Goal: Information Seeking & Learning: Learn about a topic

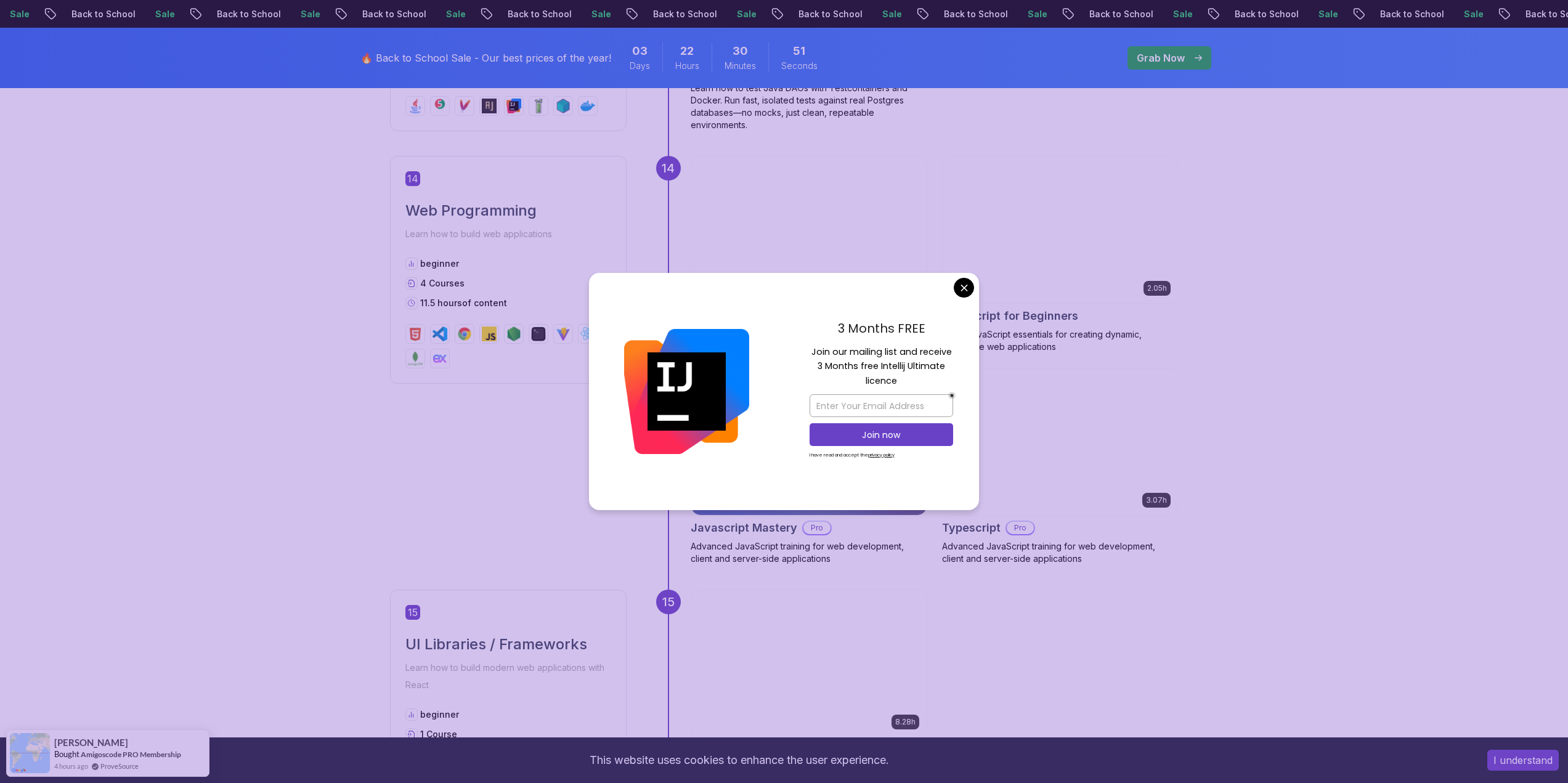
scroll to position [4067, 0]
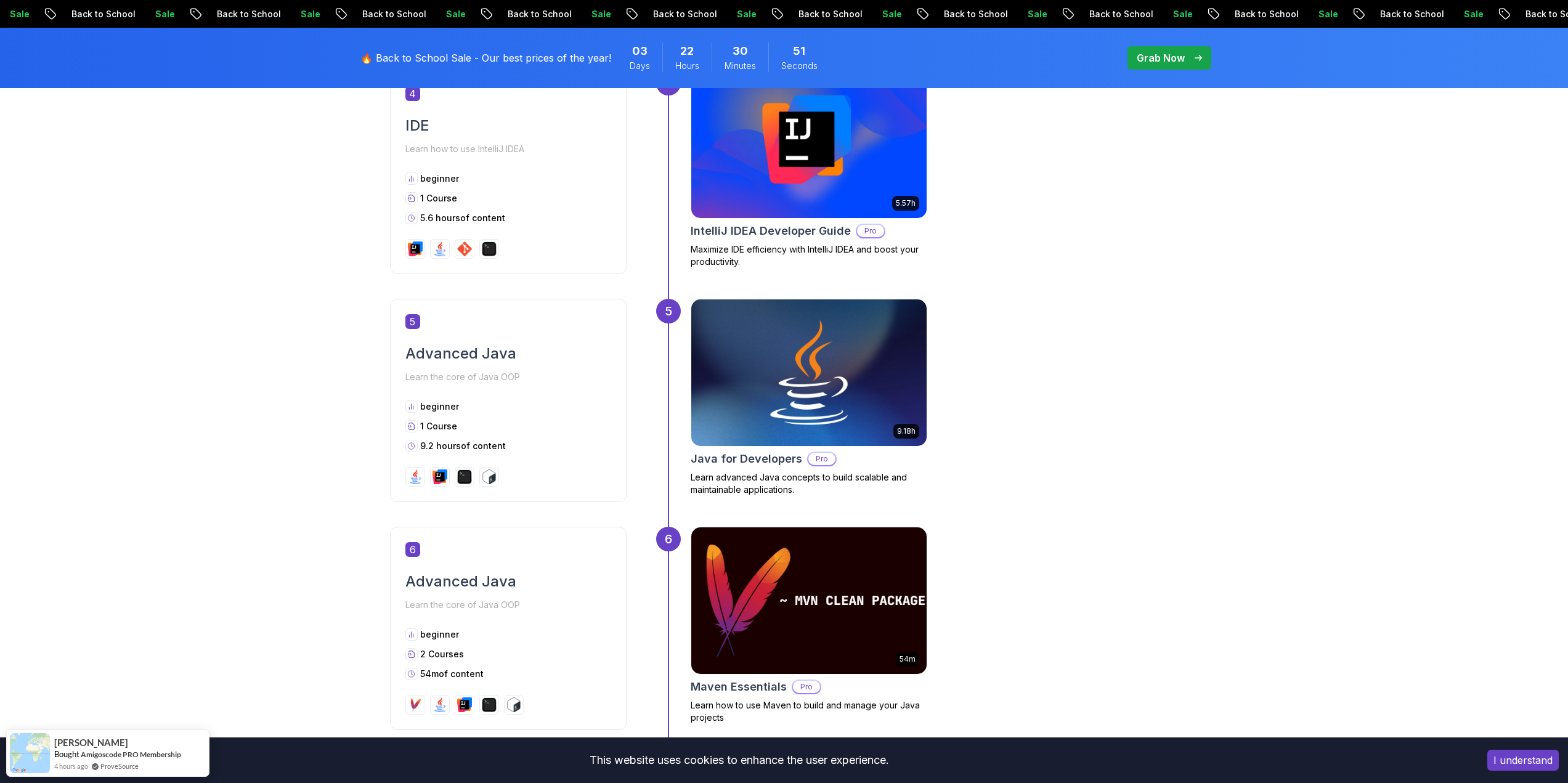
scroll to position [0, 0]
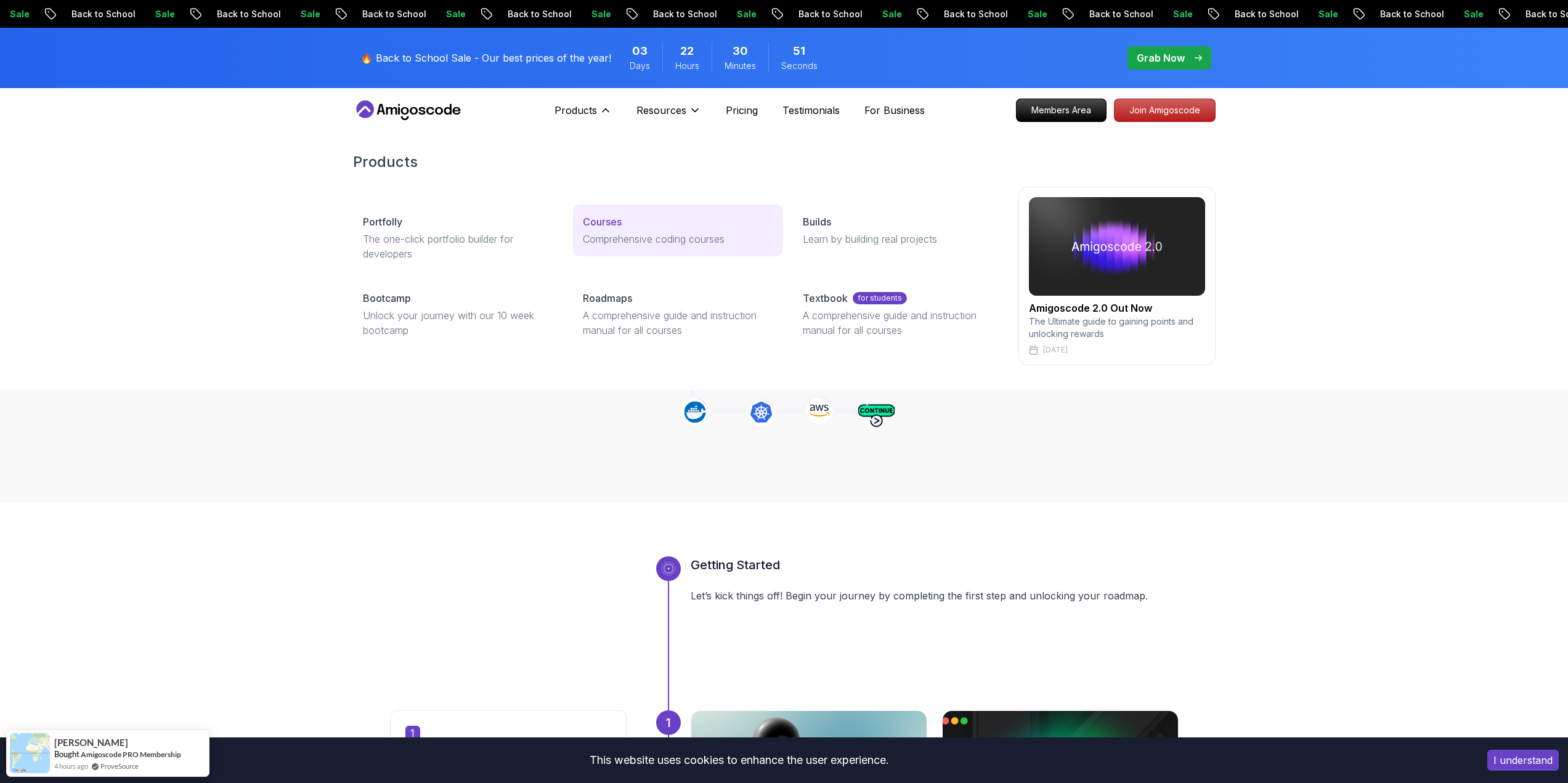
click at [613, 223] on p "Courses" at bounding box center [602, 222] width 39 height 15
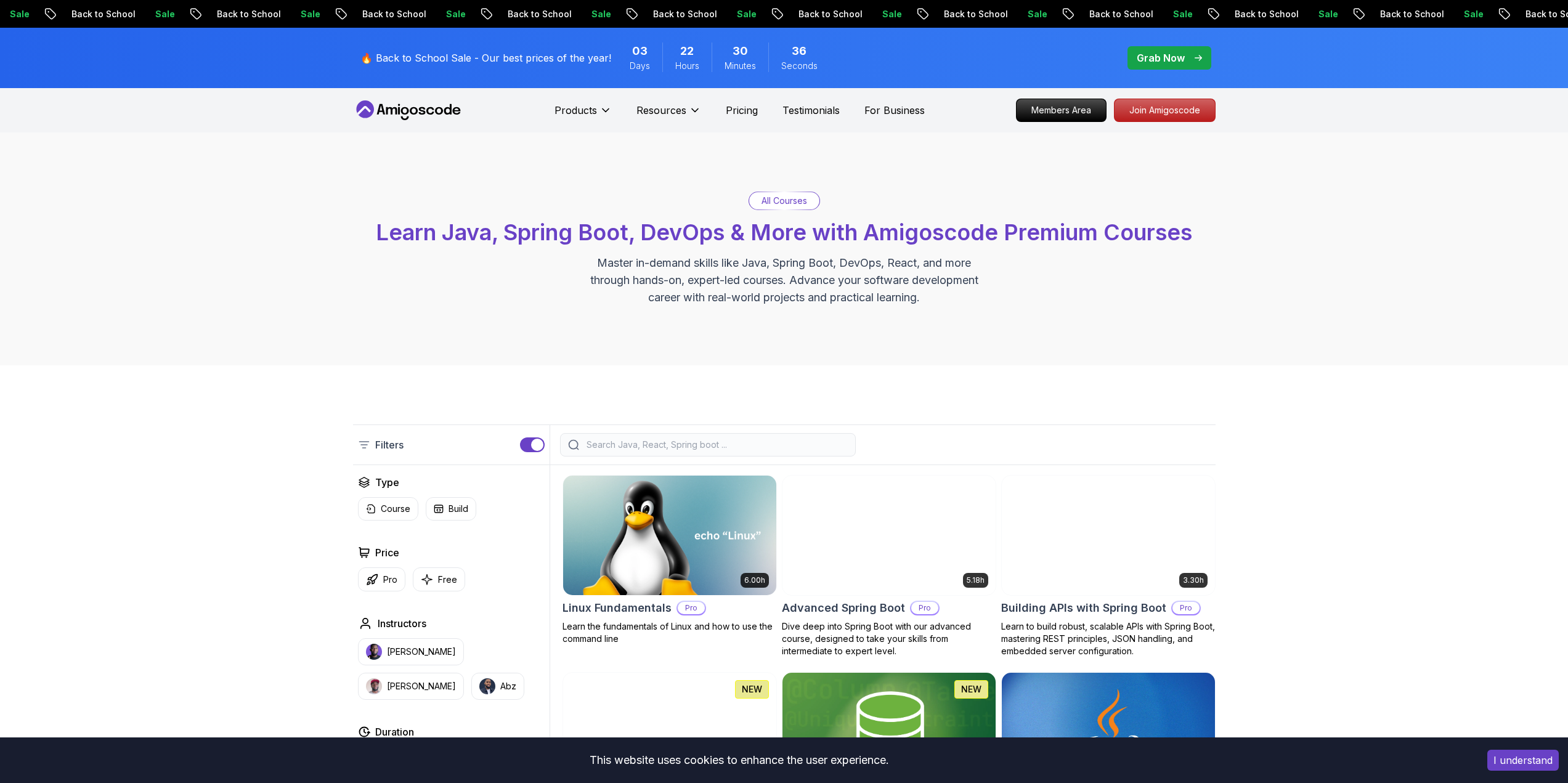
scroll to position [247, 0]
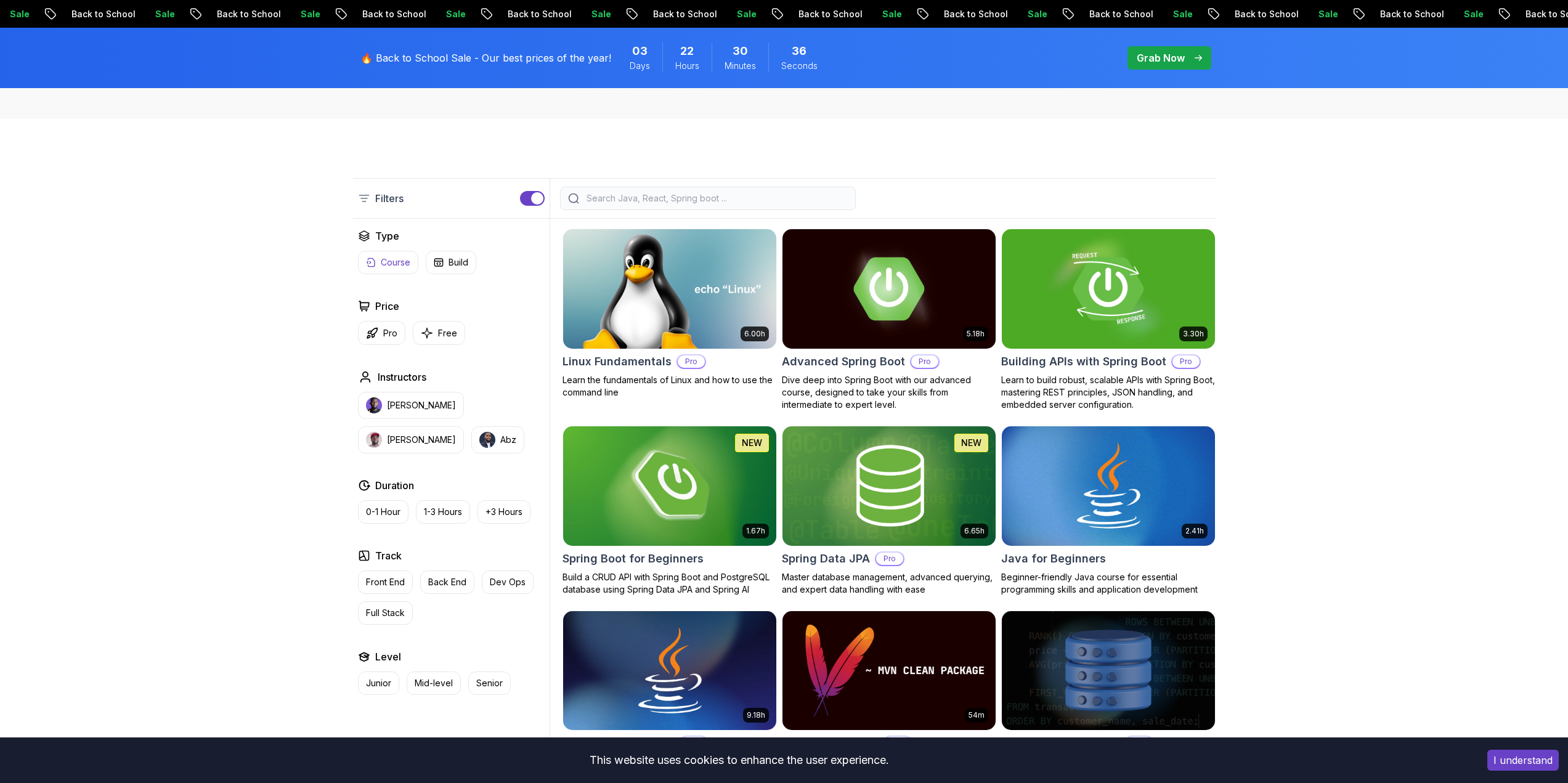
click at [381, 263] on p "Course" at bounding box center [396, 262] width 29 height 12
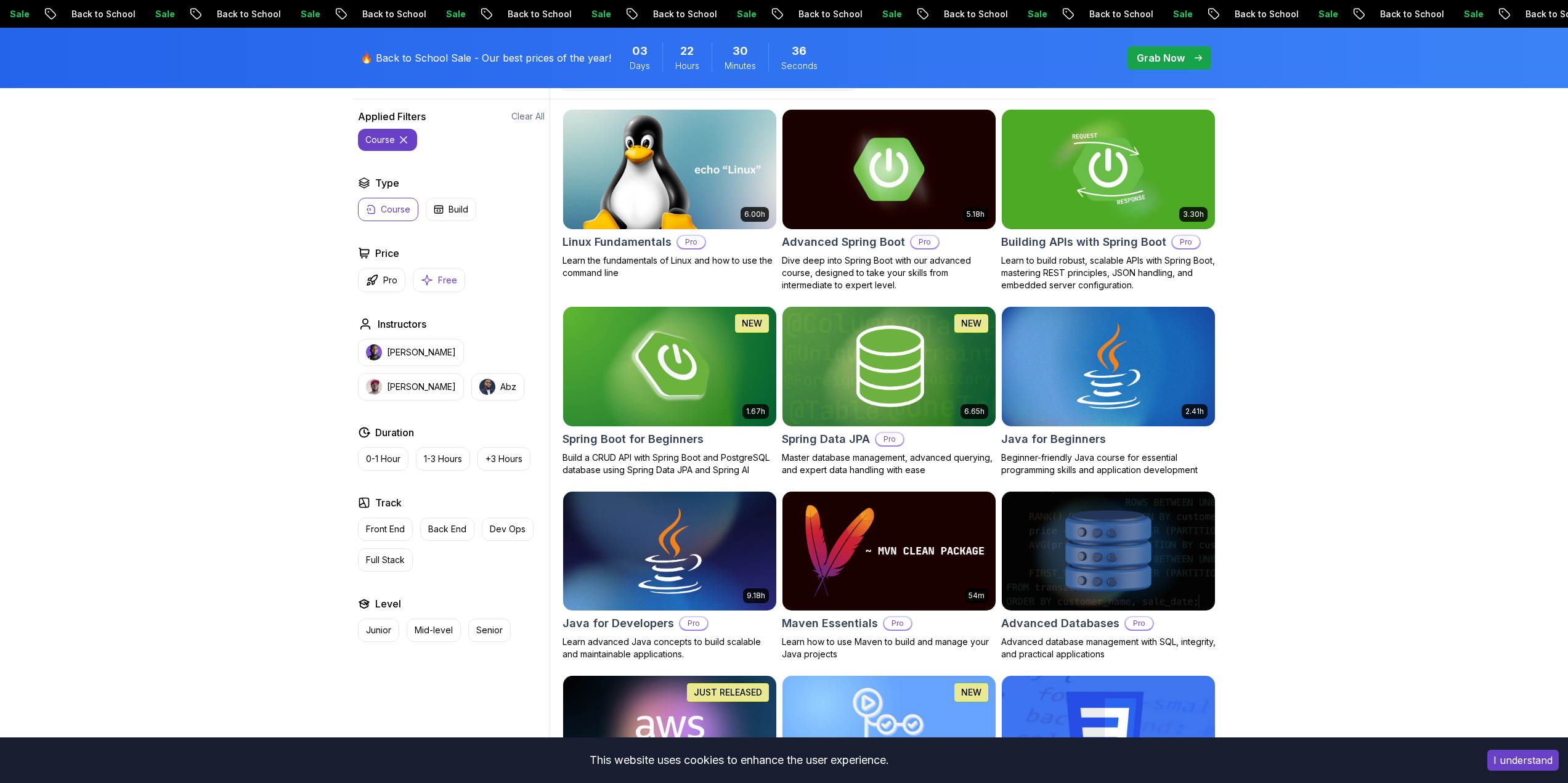
scroll to position [369, 0]
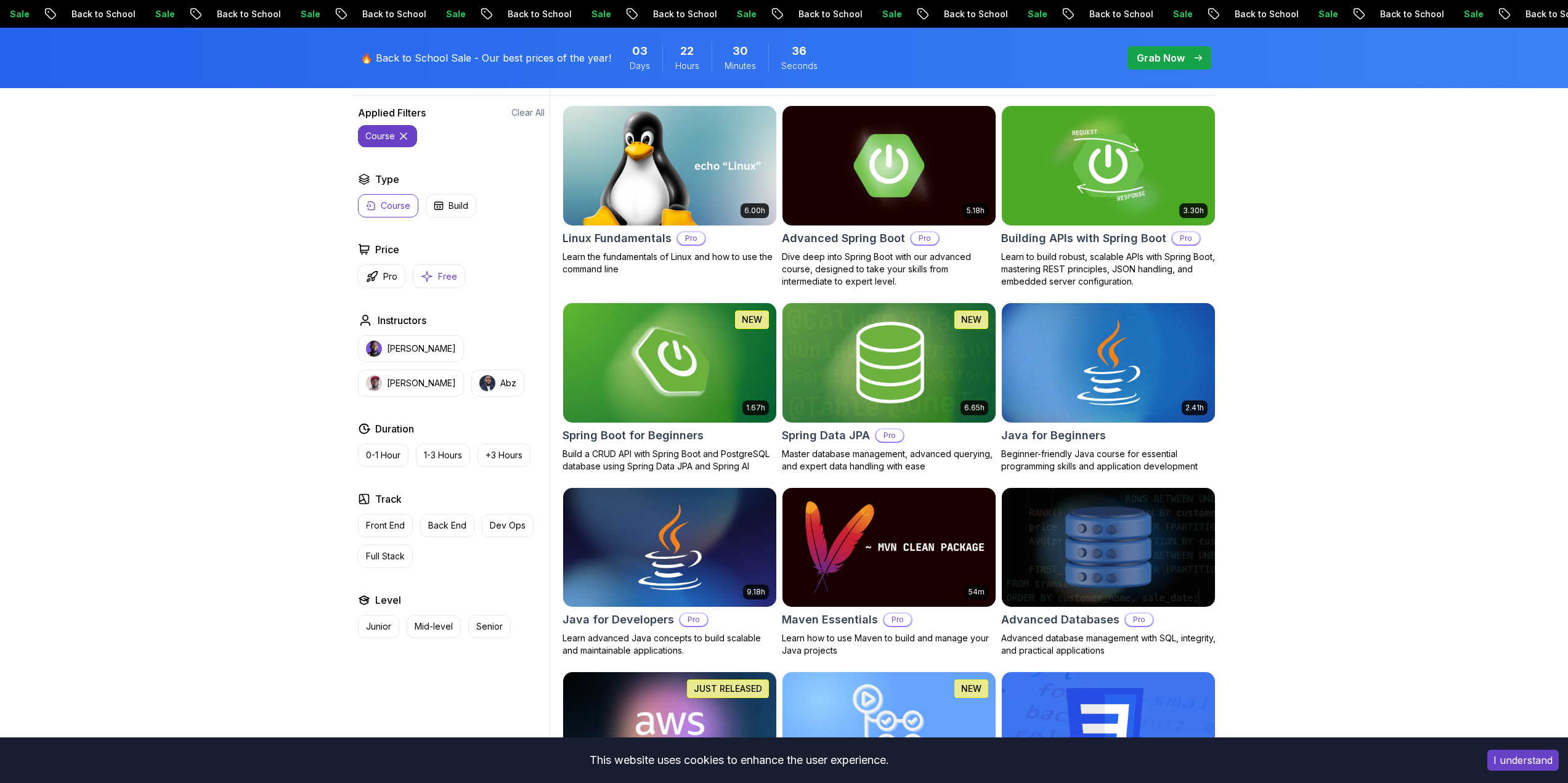
click at [428, 276] on icon "button" at bounding box center [427, 276] width 11 height 11
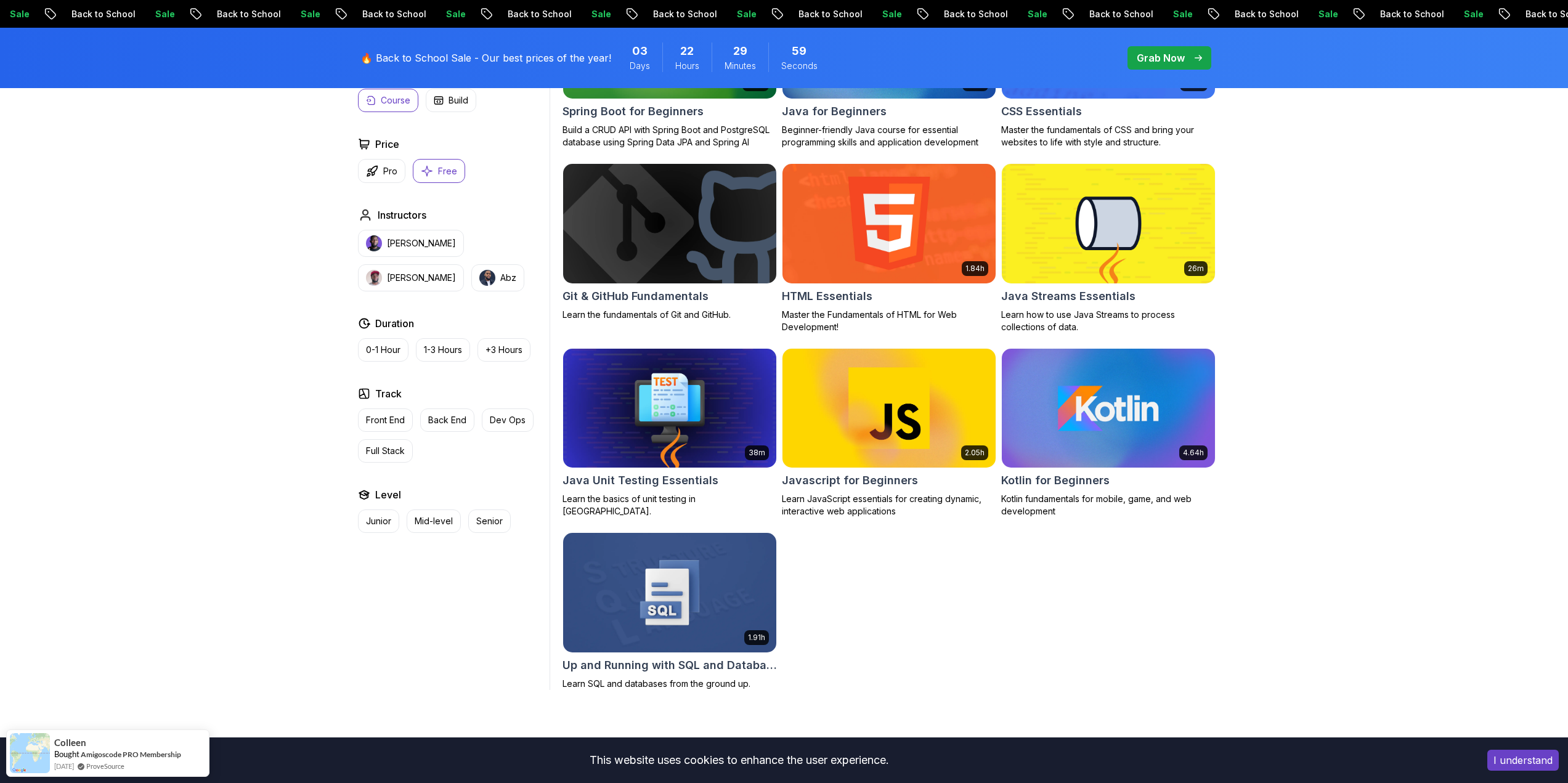
scroll to position [247, 0]
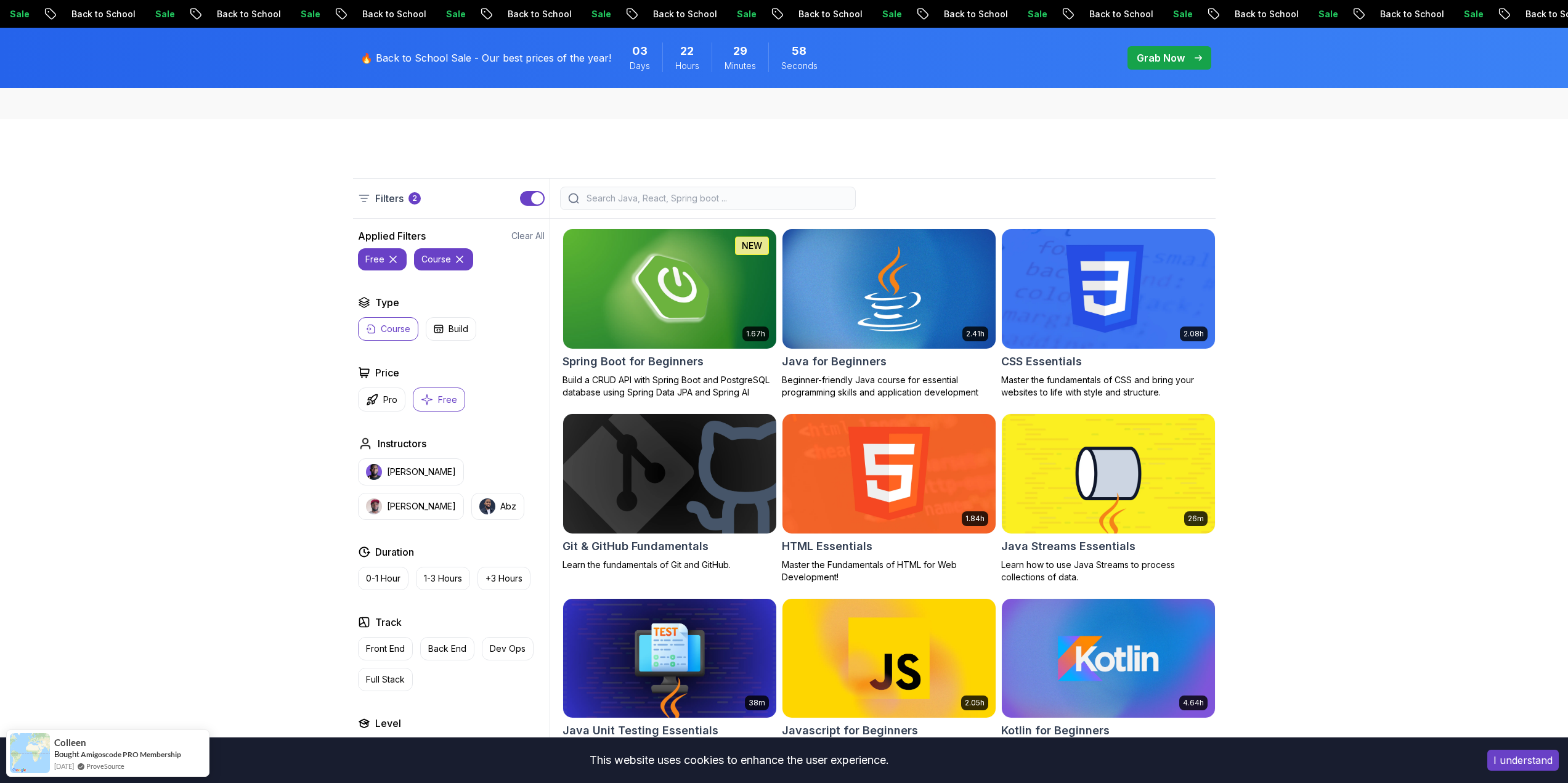
click at [438, 396] on p "Free" at bounding box center [447, 400] width 19 height 12
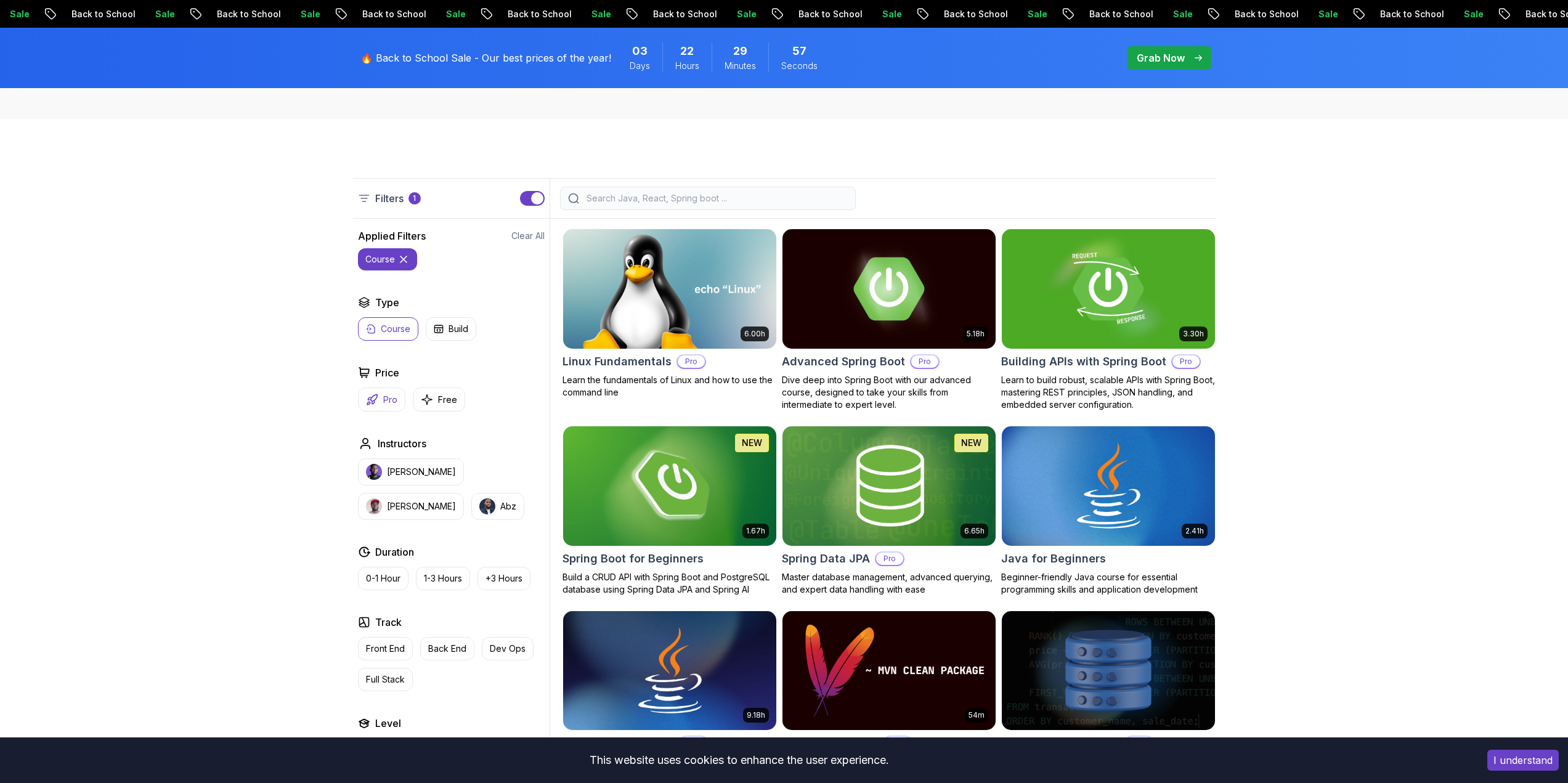
click at [384, 394] on p "Pro" at bounding box center [390, 400] width 14 height 12
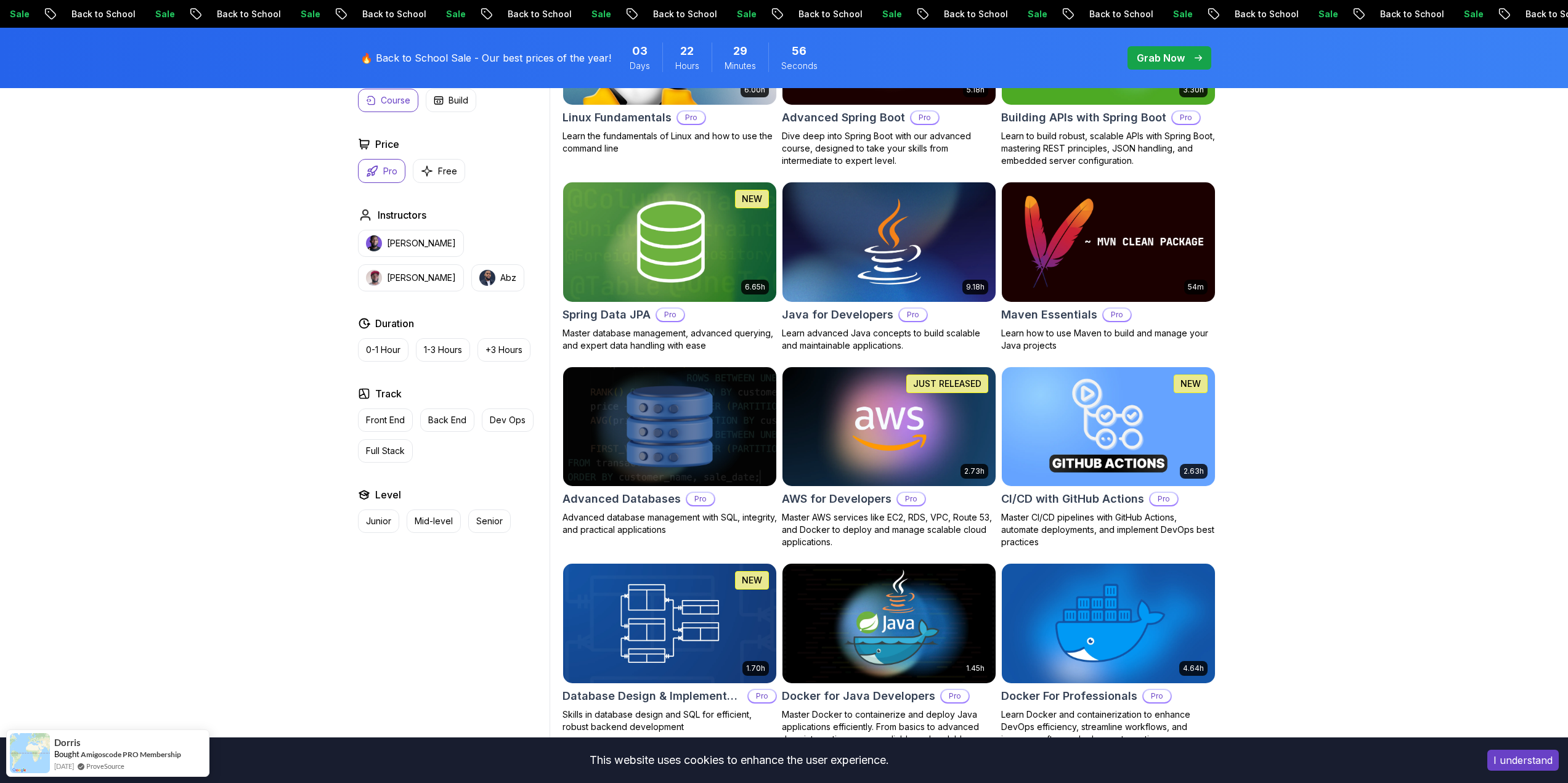
scroll to position [493, 0]
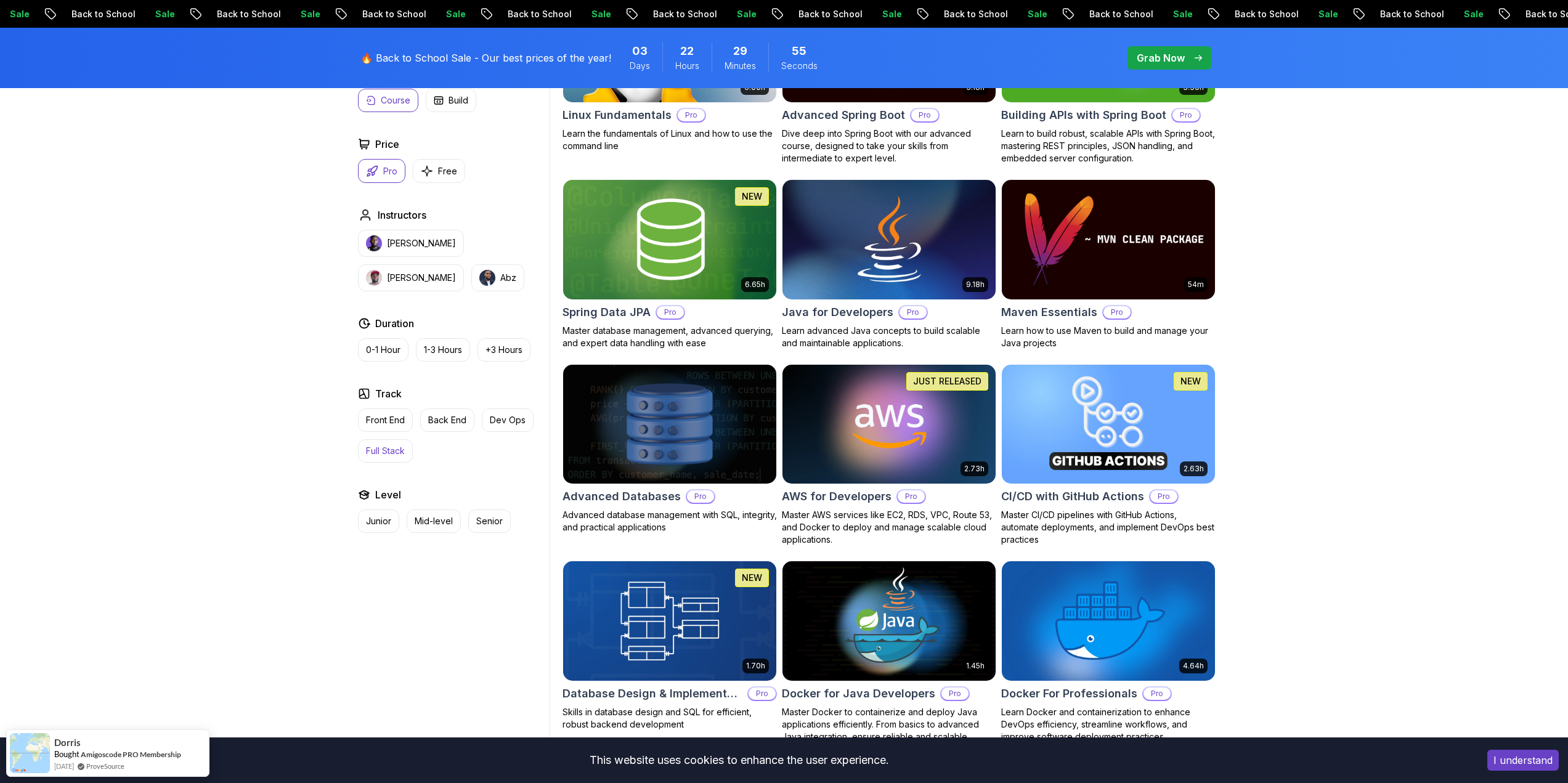
click at [385, 451] on p "Full Stack" at bounding box center [385, 451] width 39 height 12
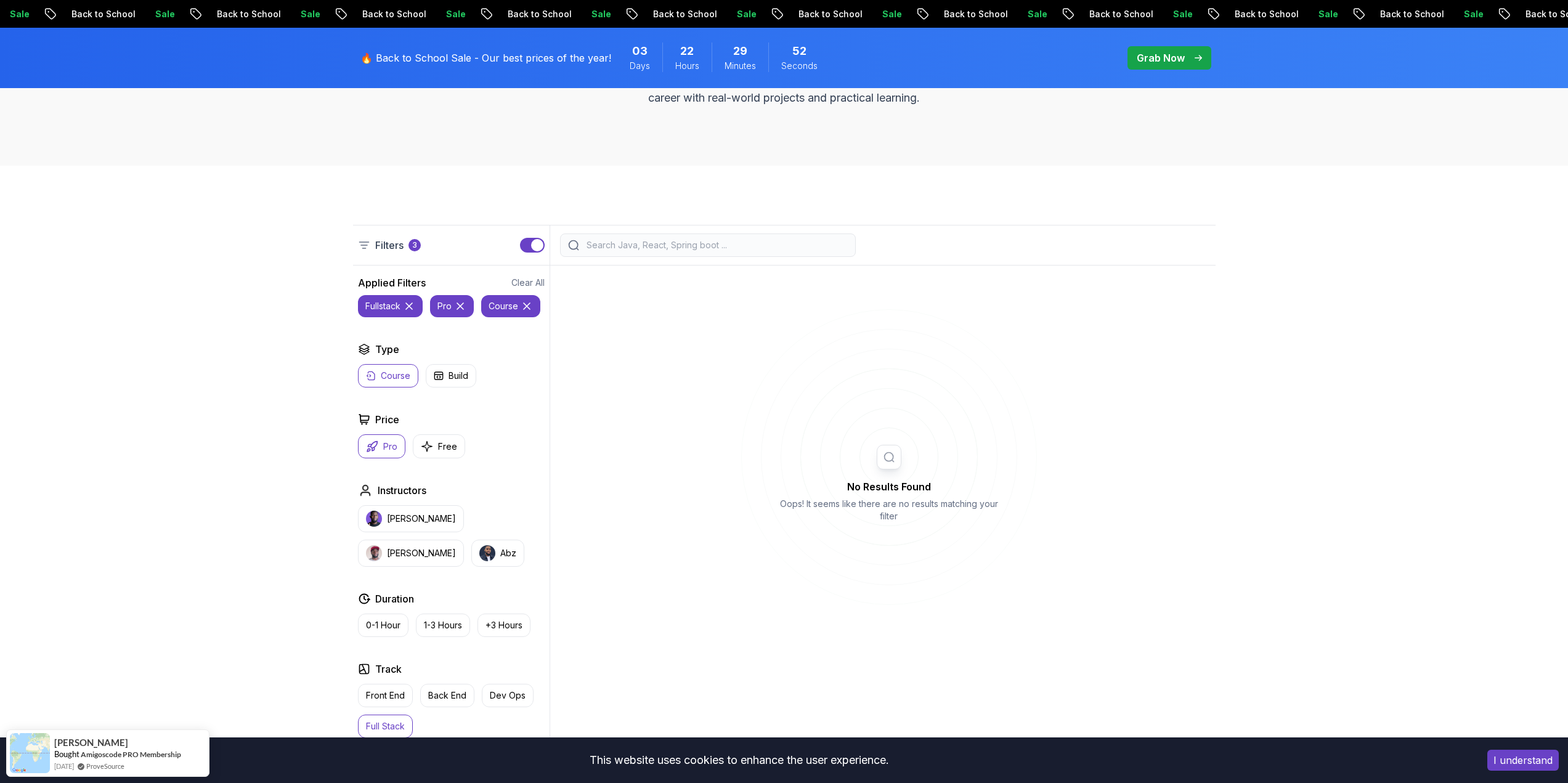
scroll to position [123, 0]
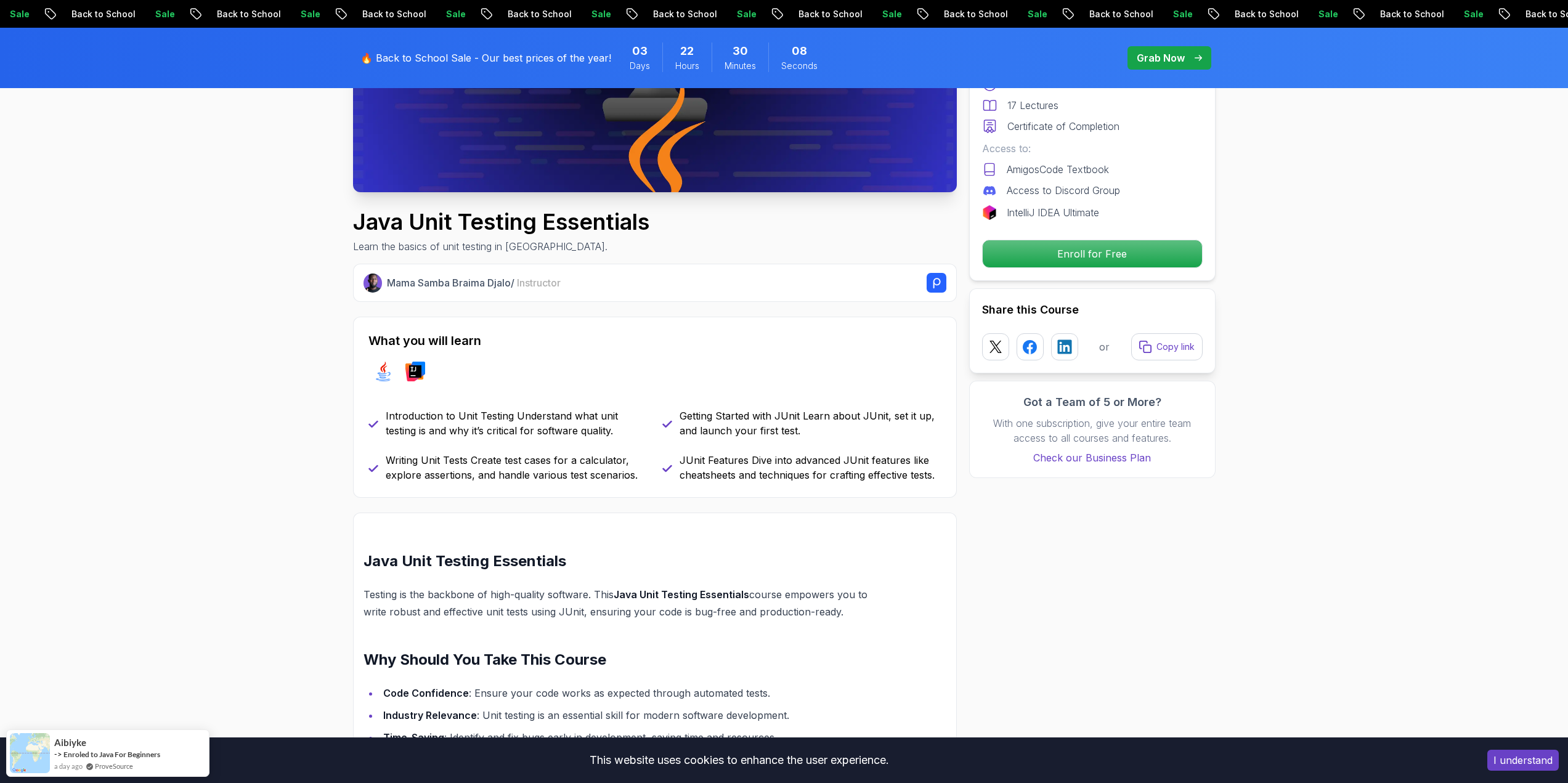
scroll to position [308, 0]
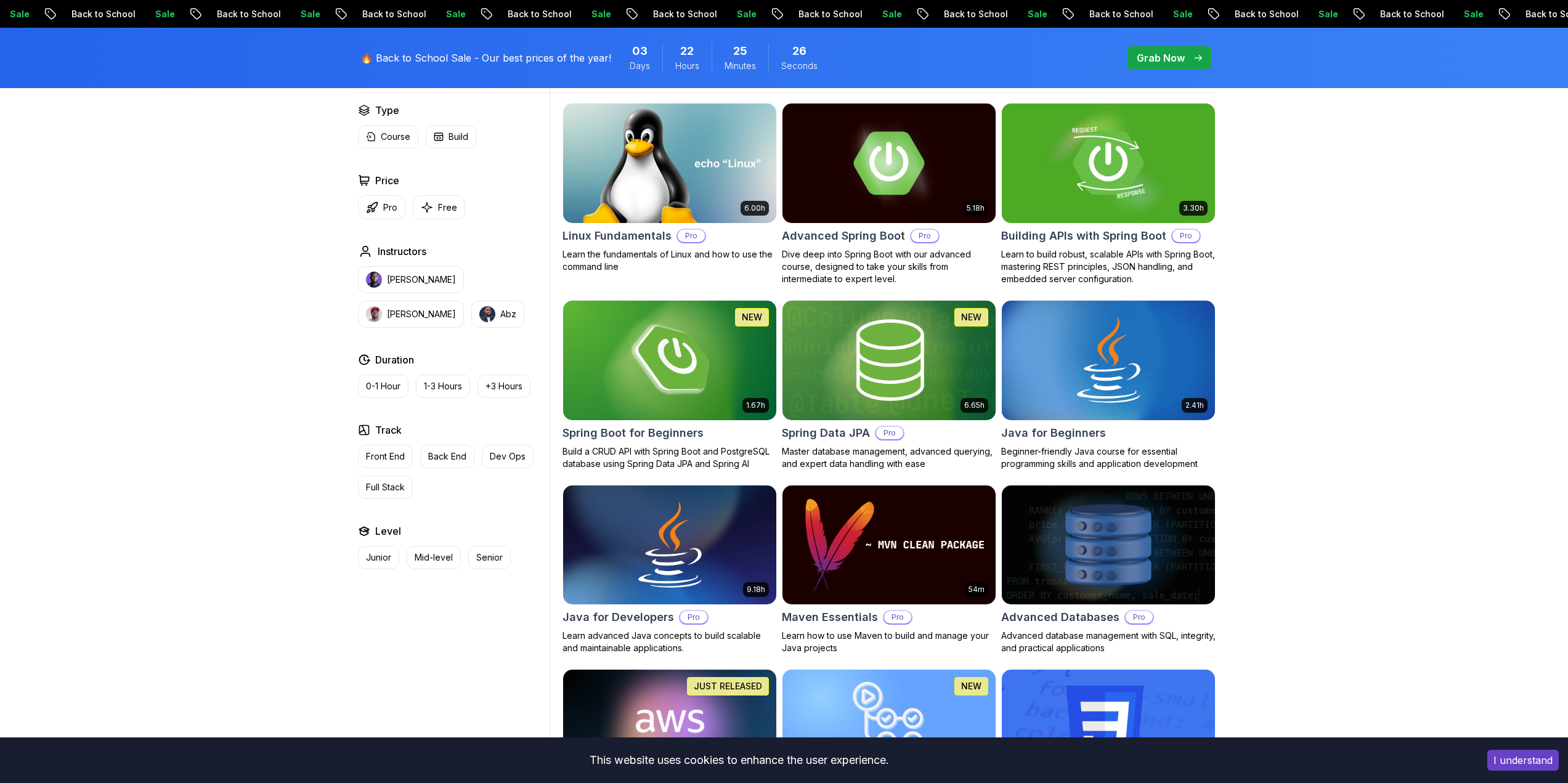
scroll to position [431, 0]
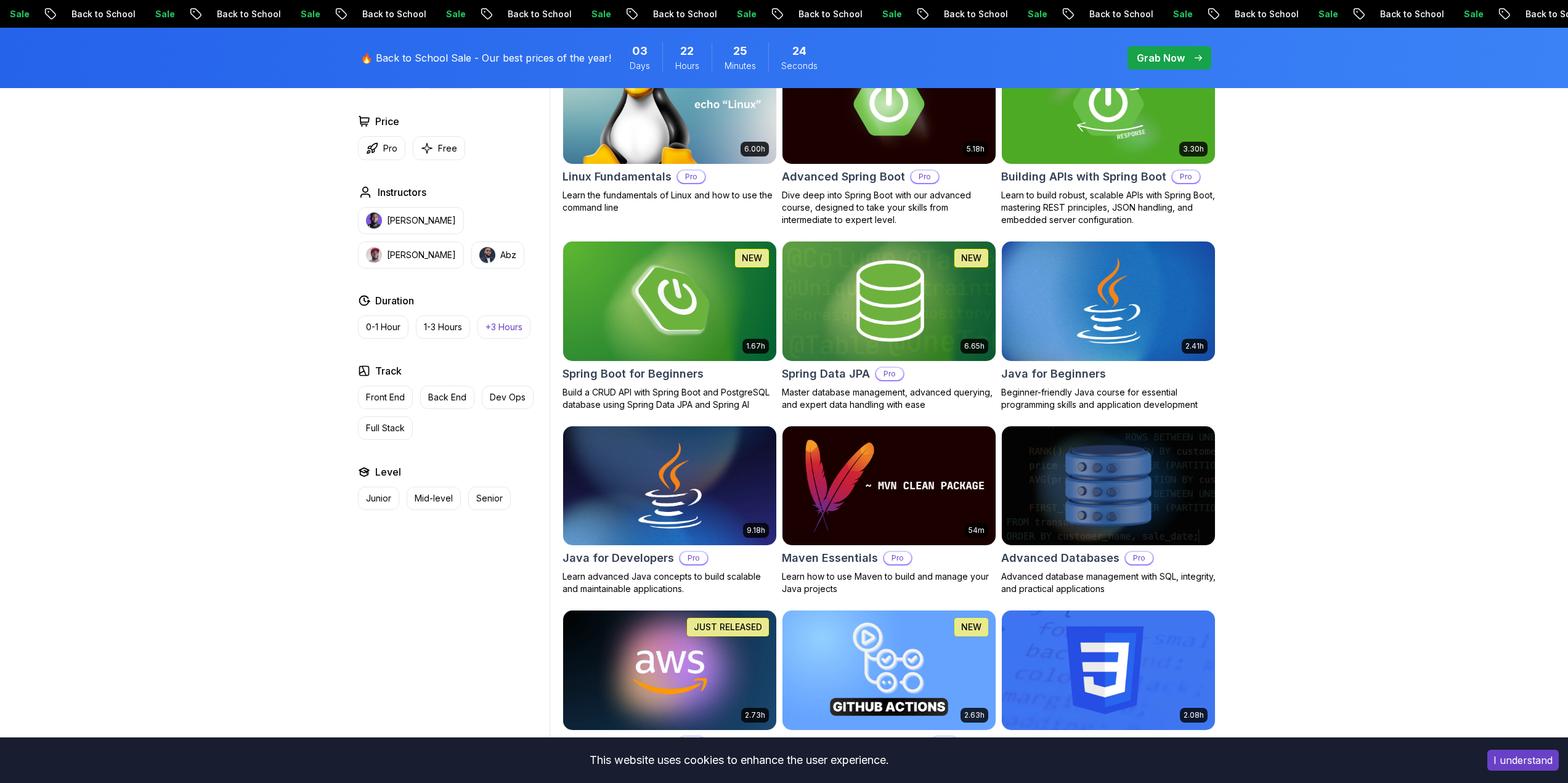
click at [495, 325] on p "+3 Hours" at bounding box center [503, 327] width 37 height 12
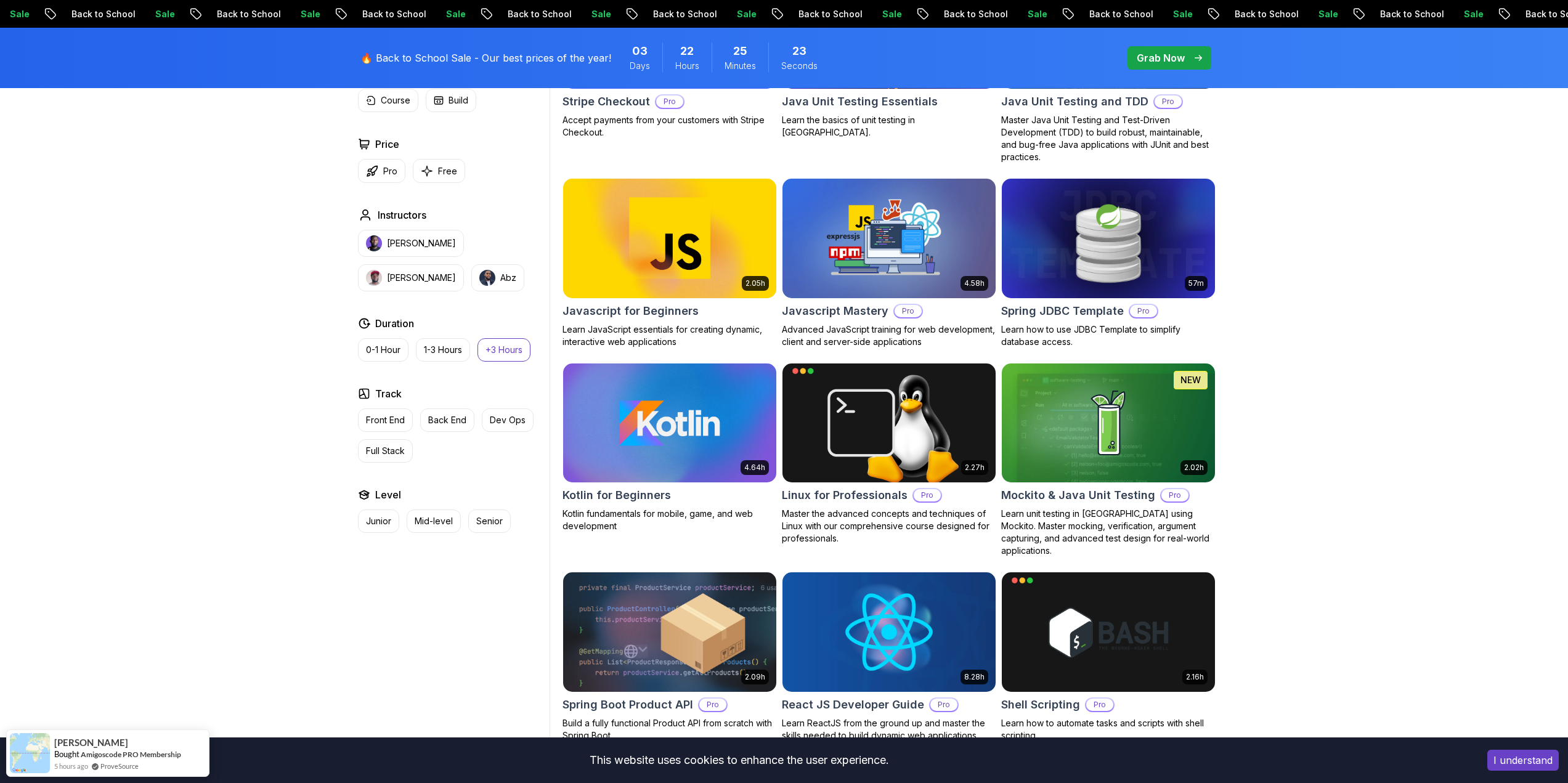
scroll to position [1848, 0]
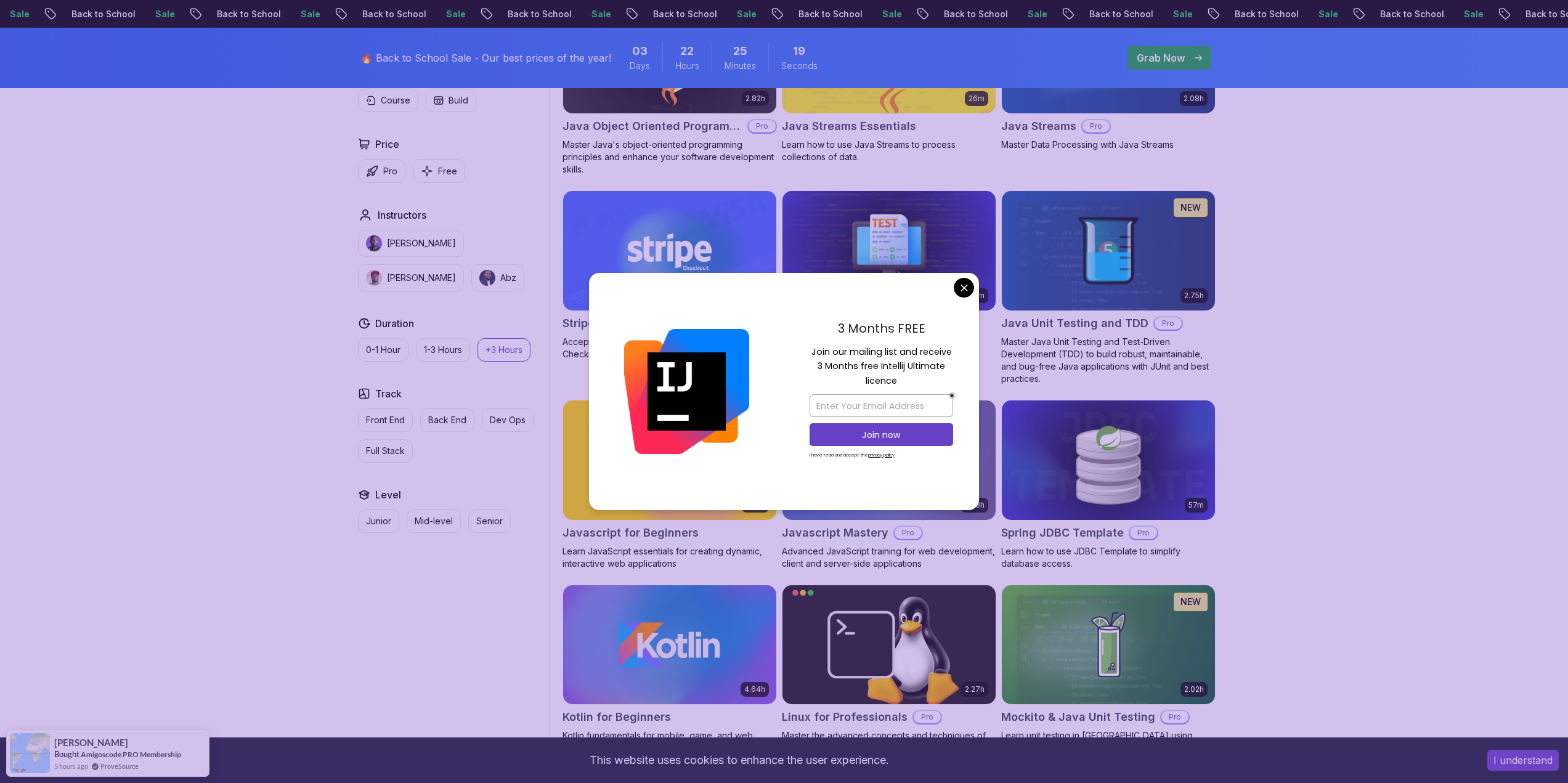
click at [963, 291] on body "Sale Back to School Sale Back to School Sale Back to School Sale Back to School…" at bounding box center [784, 91] width 1568 height 3878
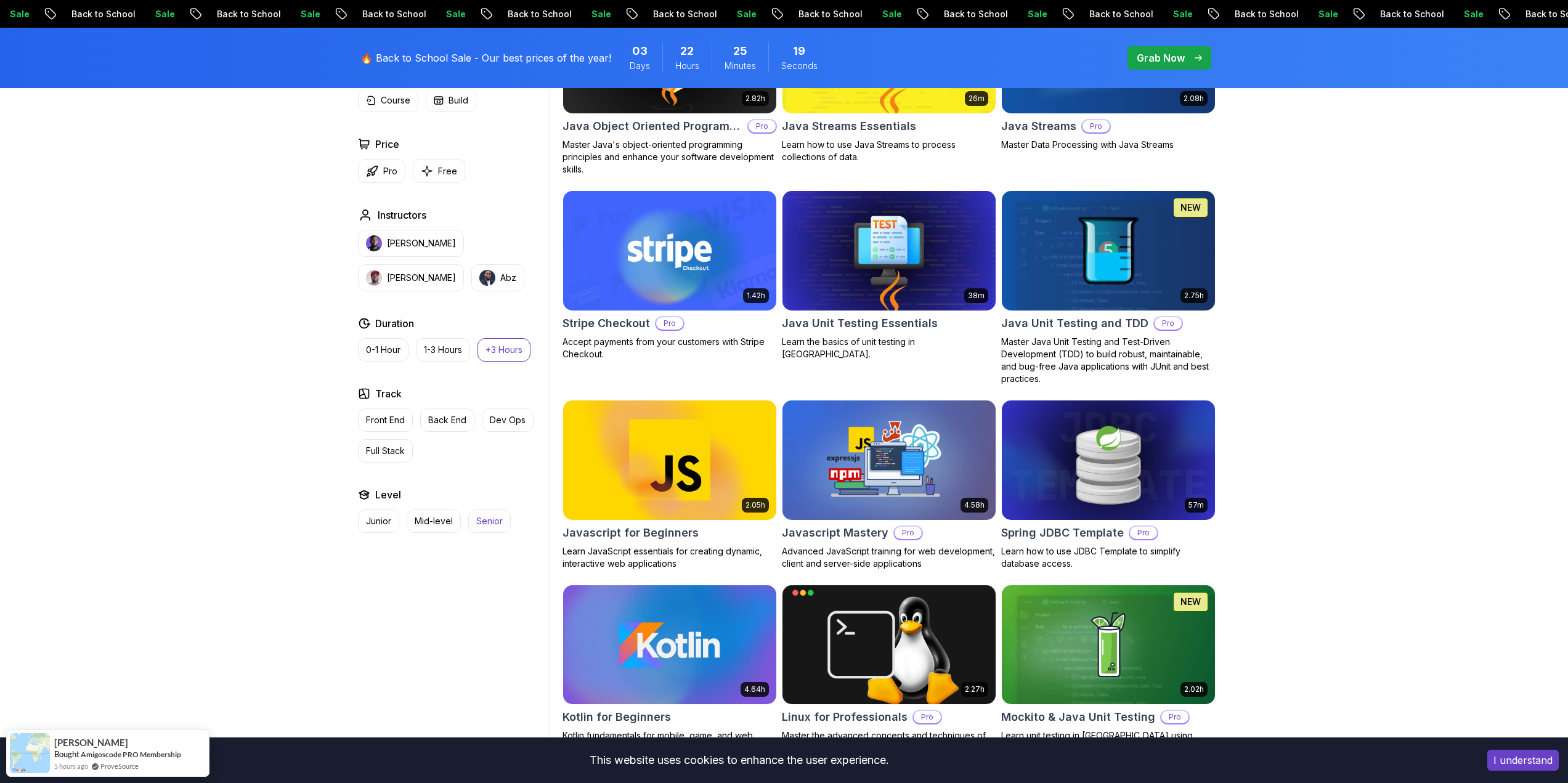
click at [494, 519] on p "Senior" at bounding box center [489, 521] width 27 height 12
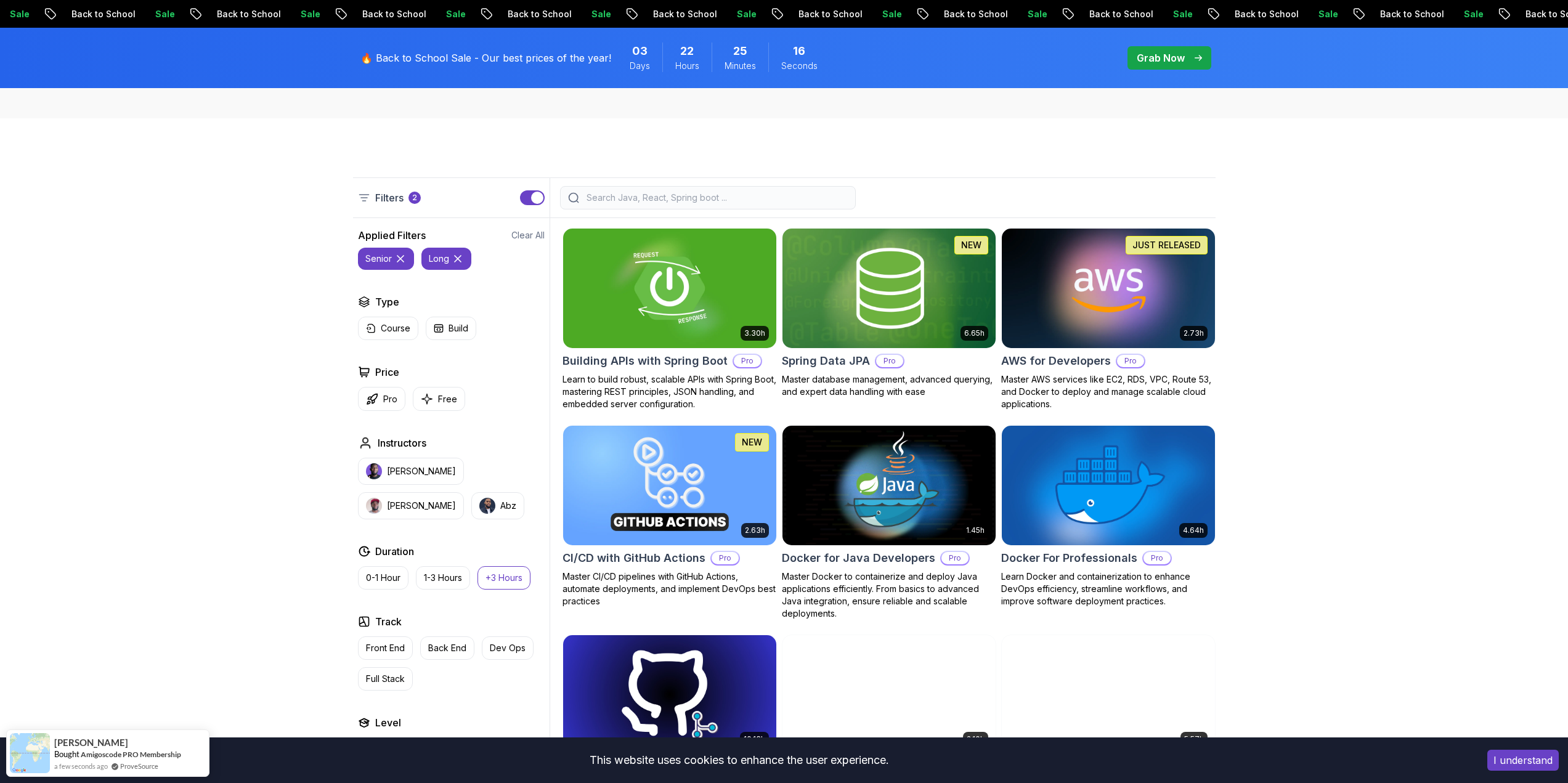
scroll to position [247, 0]
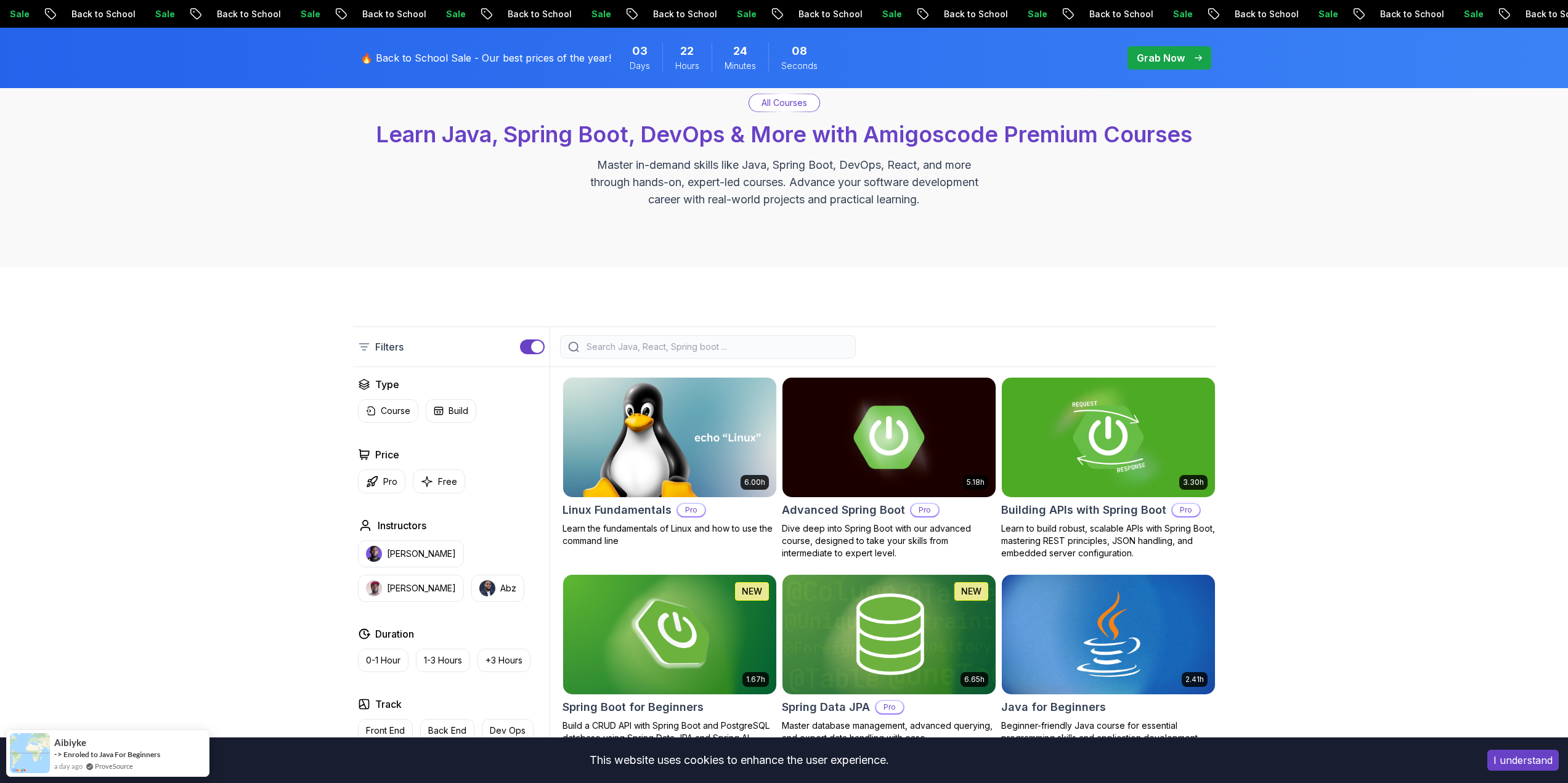
scroll to position [185, 0]
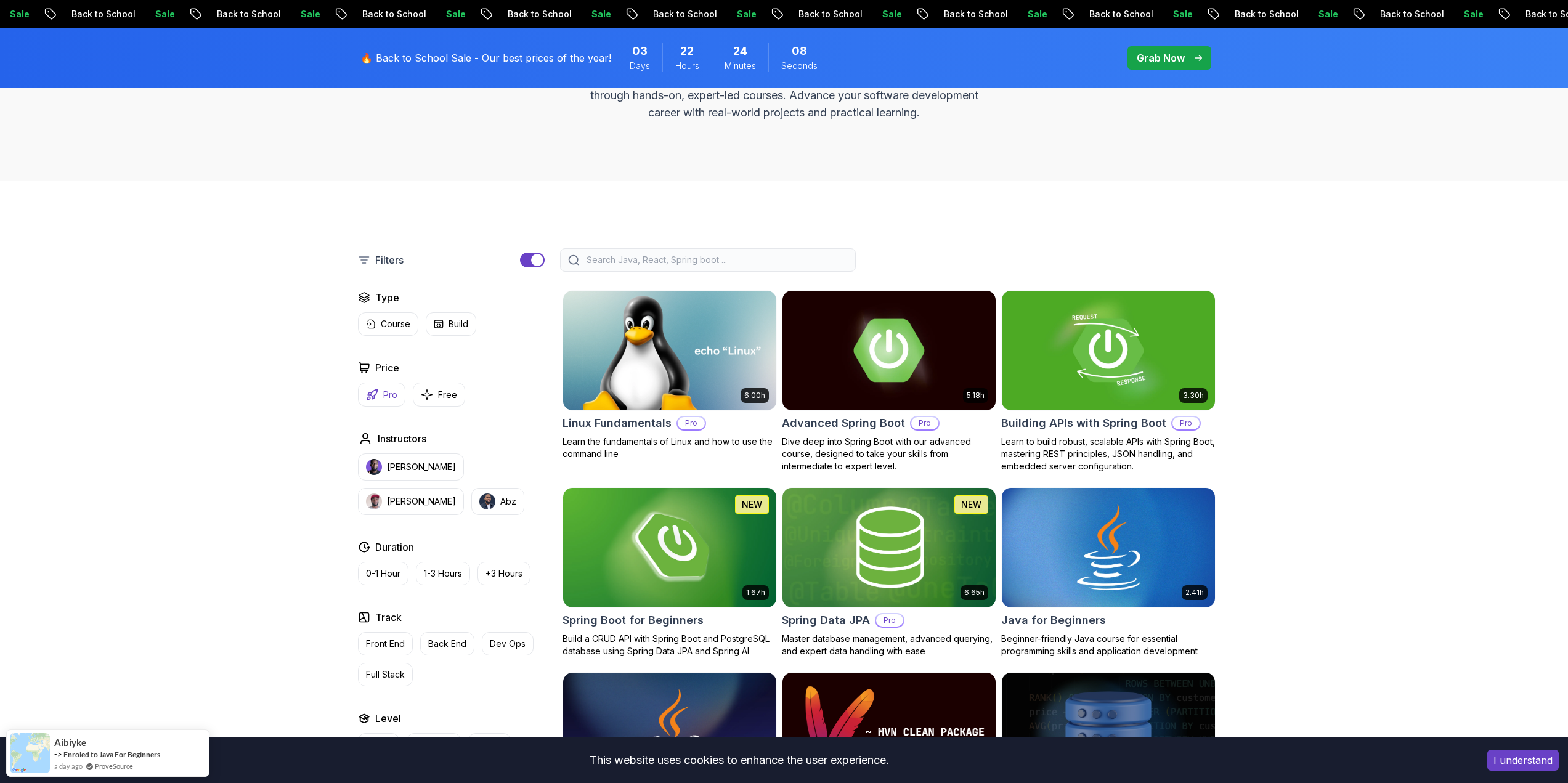
click at [377, 398] on icon "button" at bounding box center [372, 395] width 12 height 12
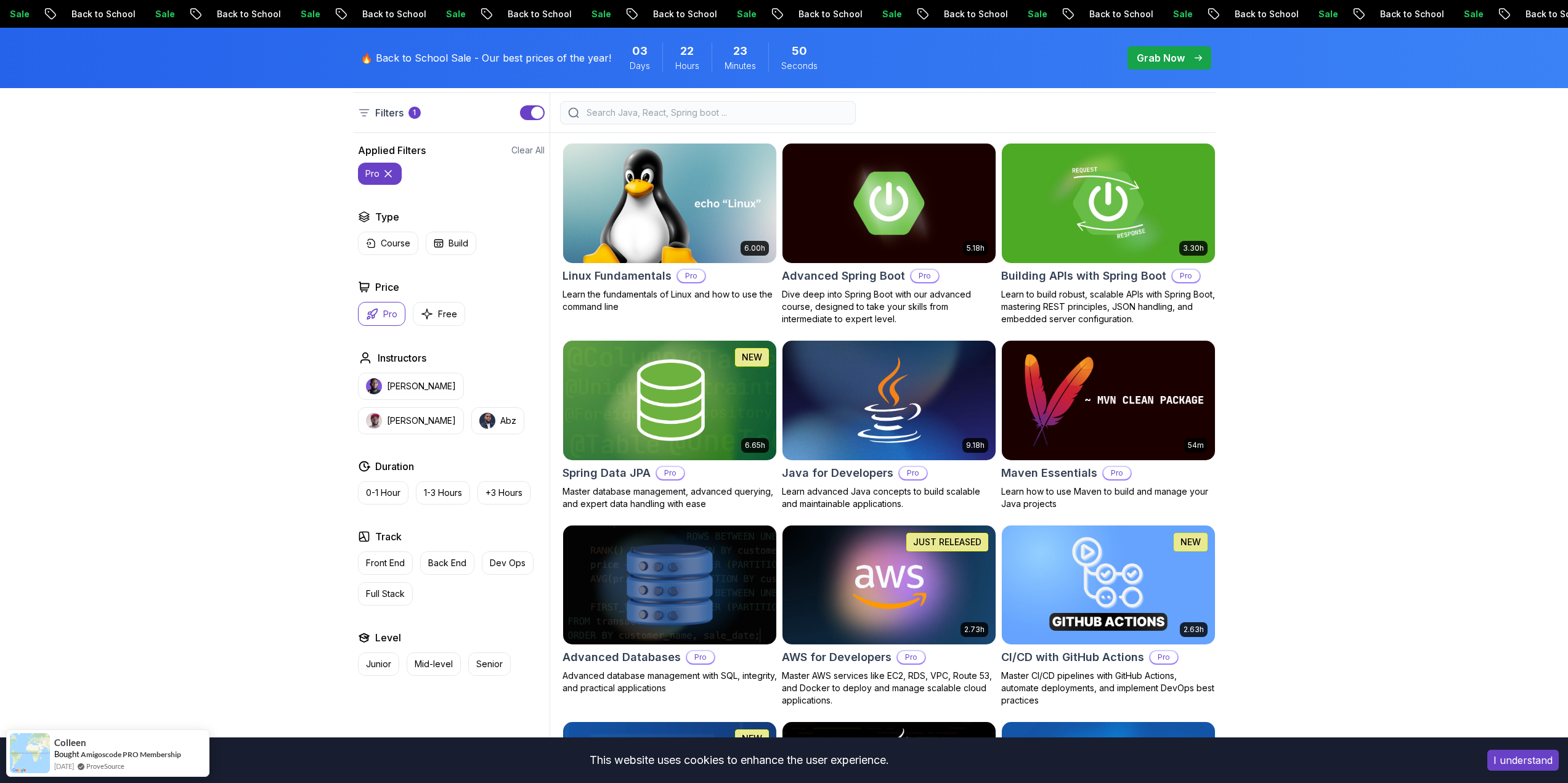
scroll to position [308, 0]
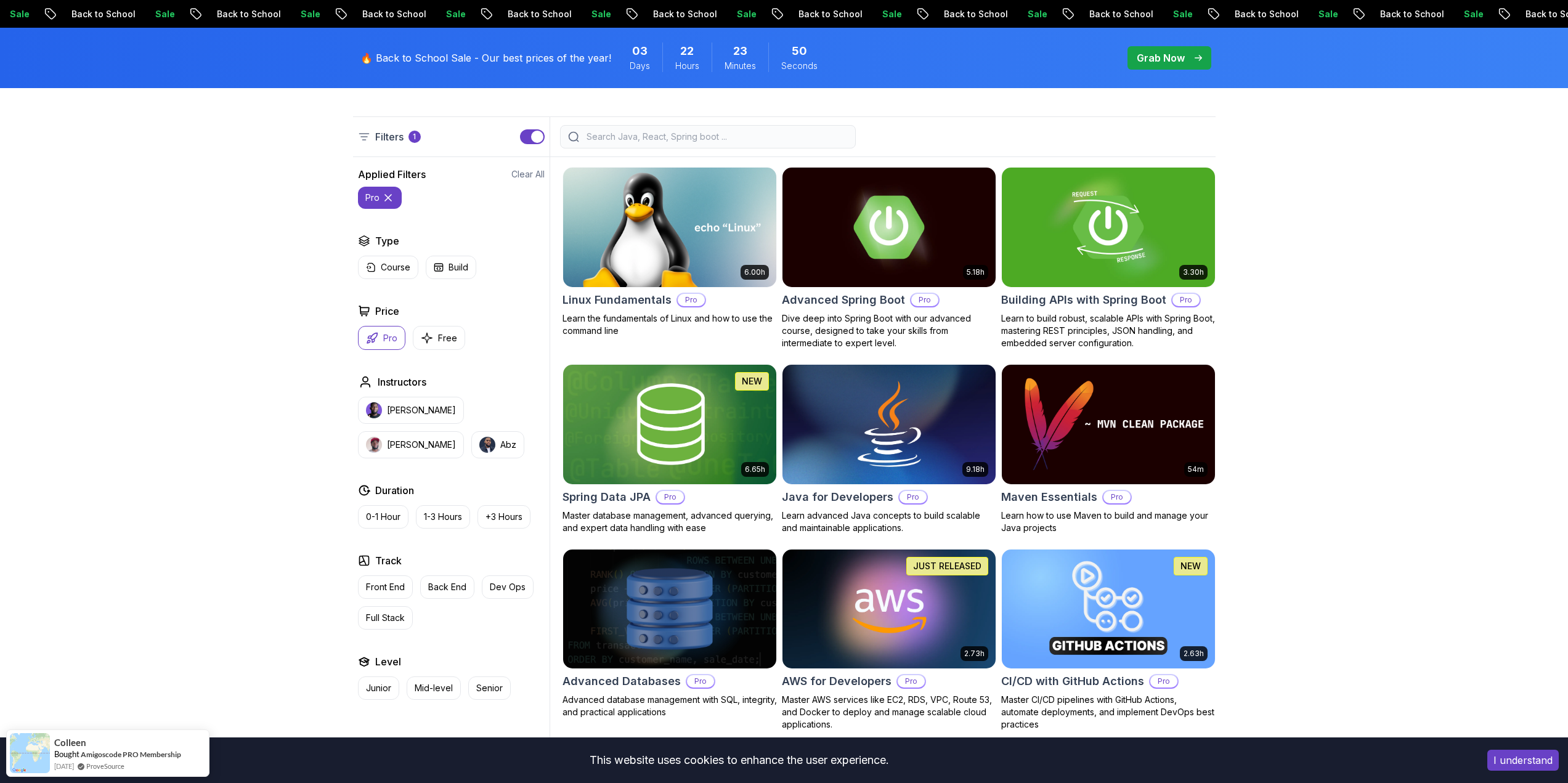
click at [377, 334] on icon "button" at bounding box center [372, 338] width 12 height 12
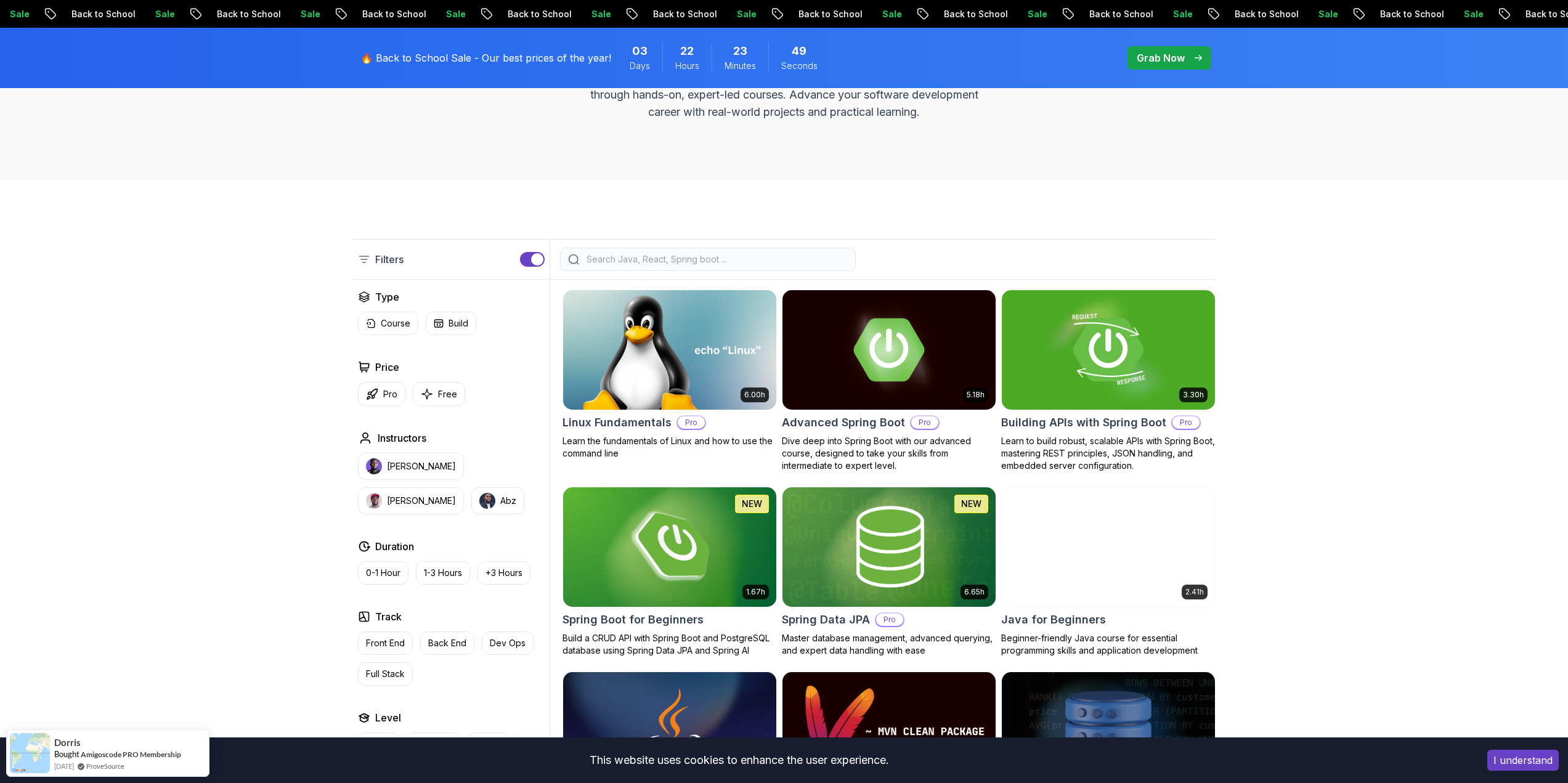
scroll to position [123, 0]
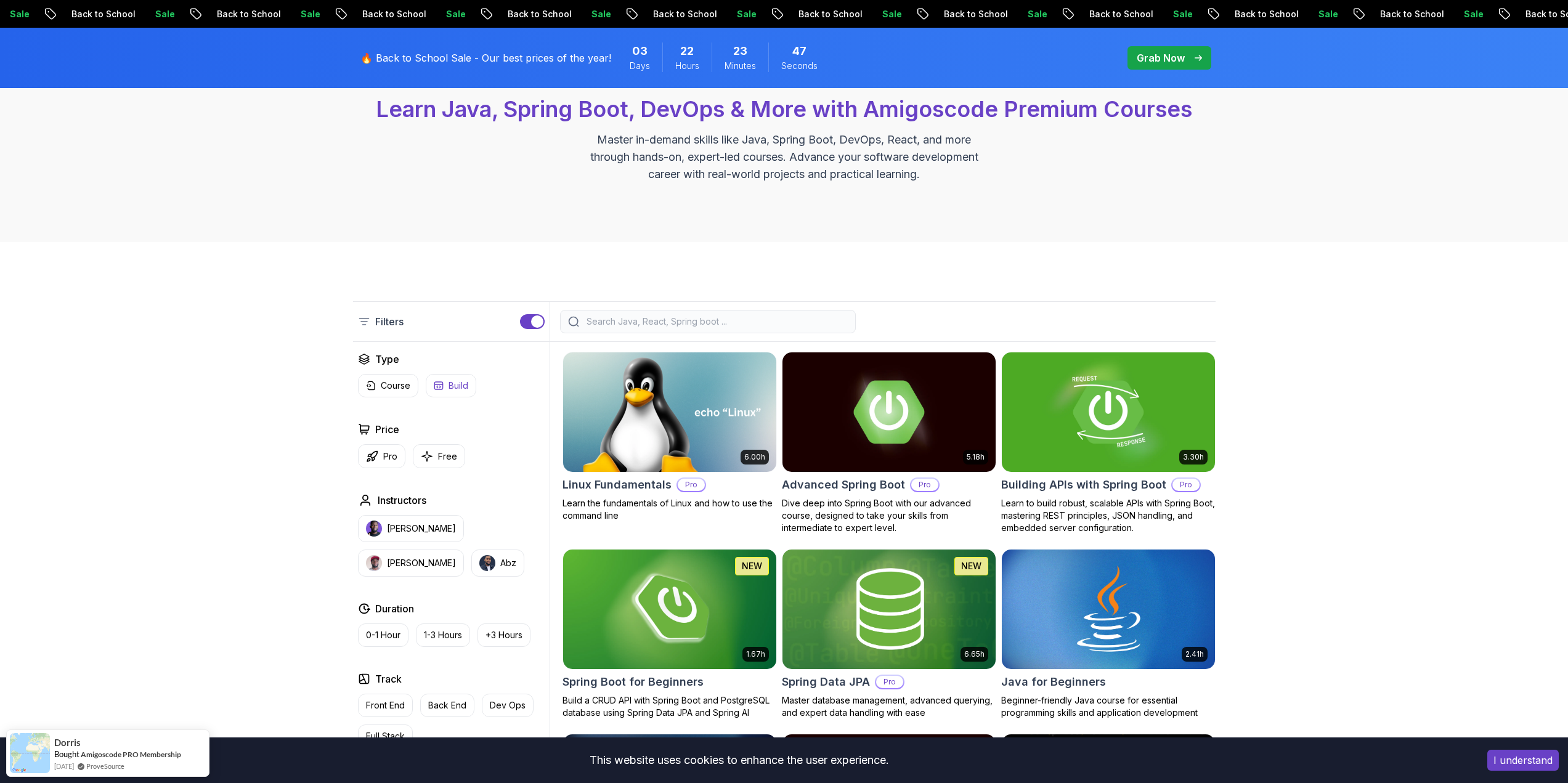
click at [444, 385] on button "Build" at bounding box center [450, 385] width 50 height 23
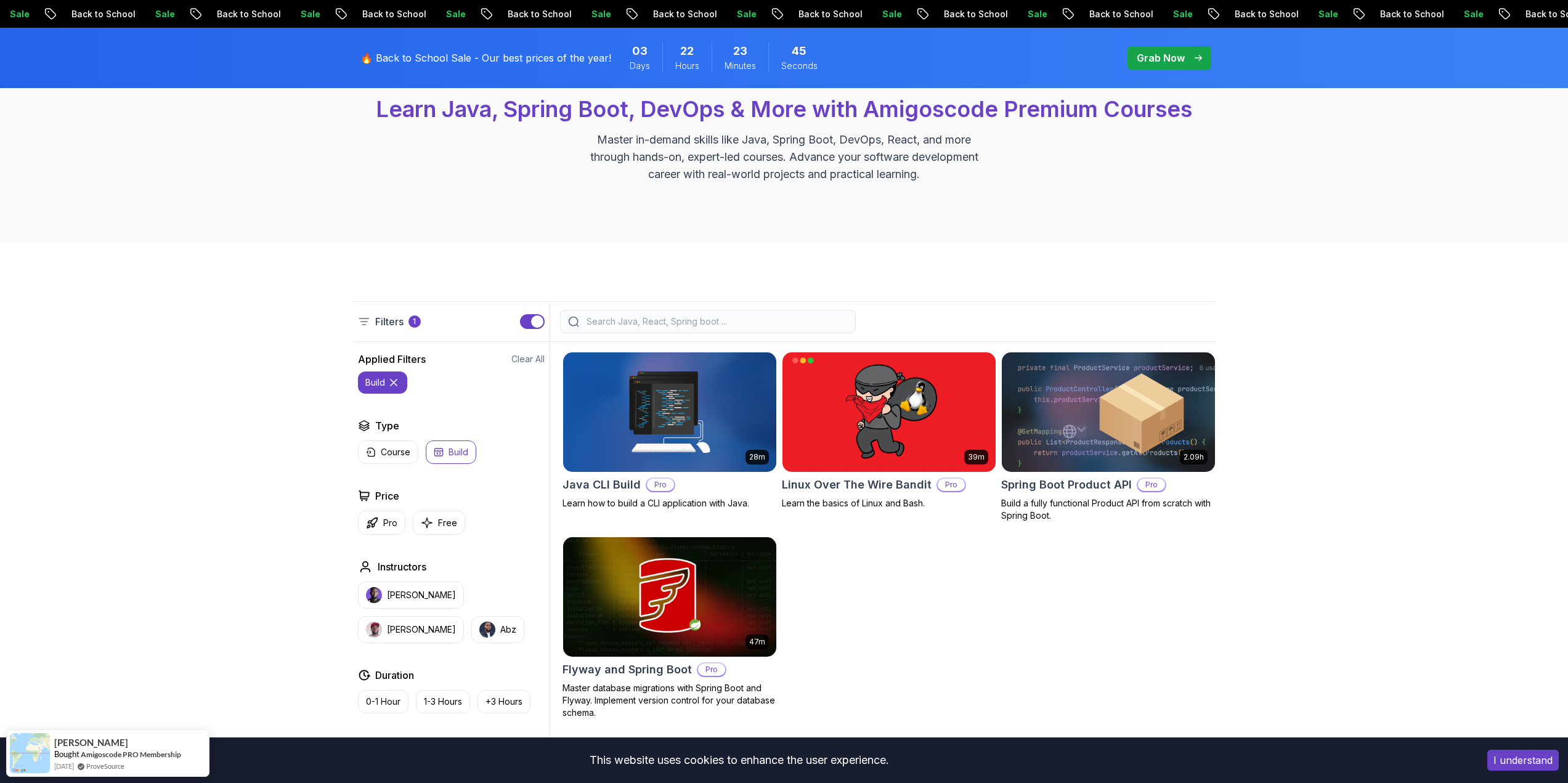
click at [394, 381] on icon at bounding box center [394, 383] width 12 height 12
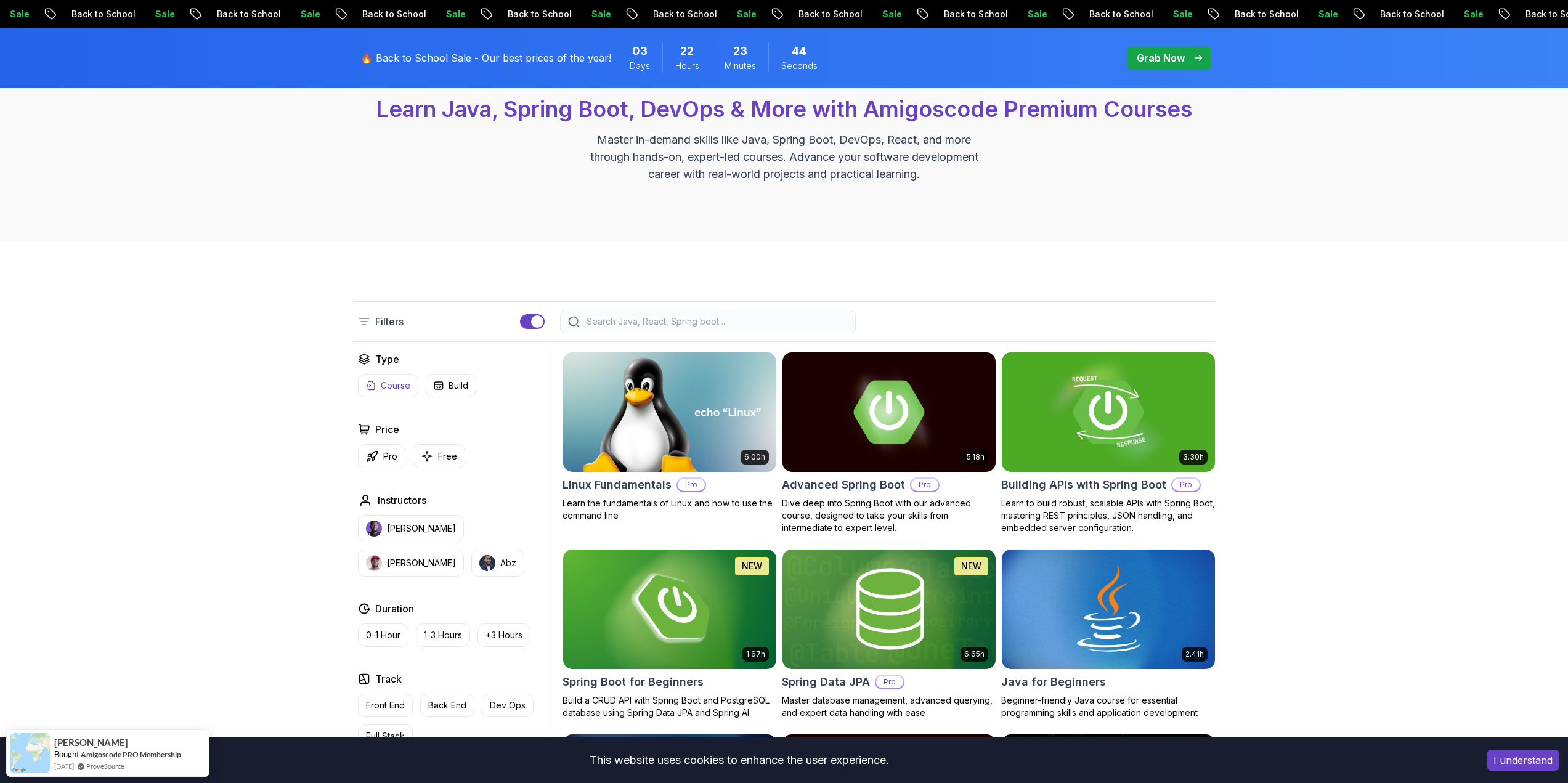
click at [391, 383] on p "Course" at bounding box center [396, 385] width 29 height 12
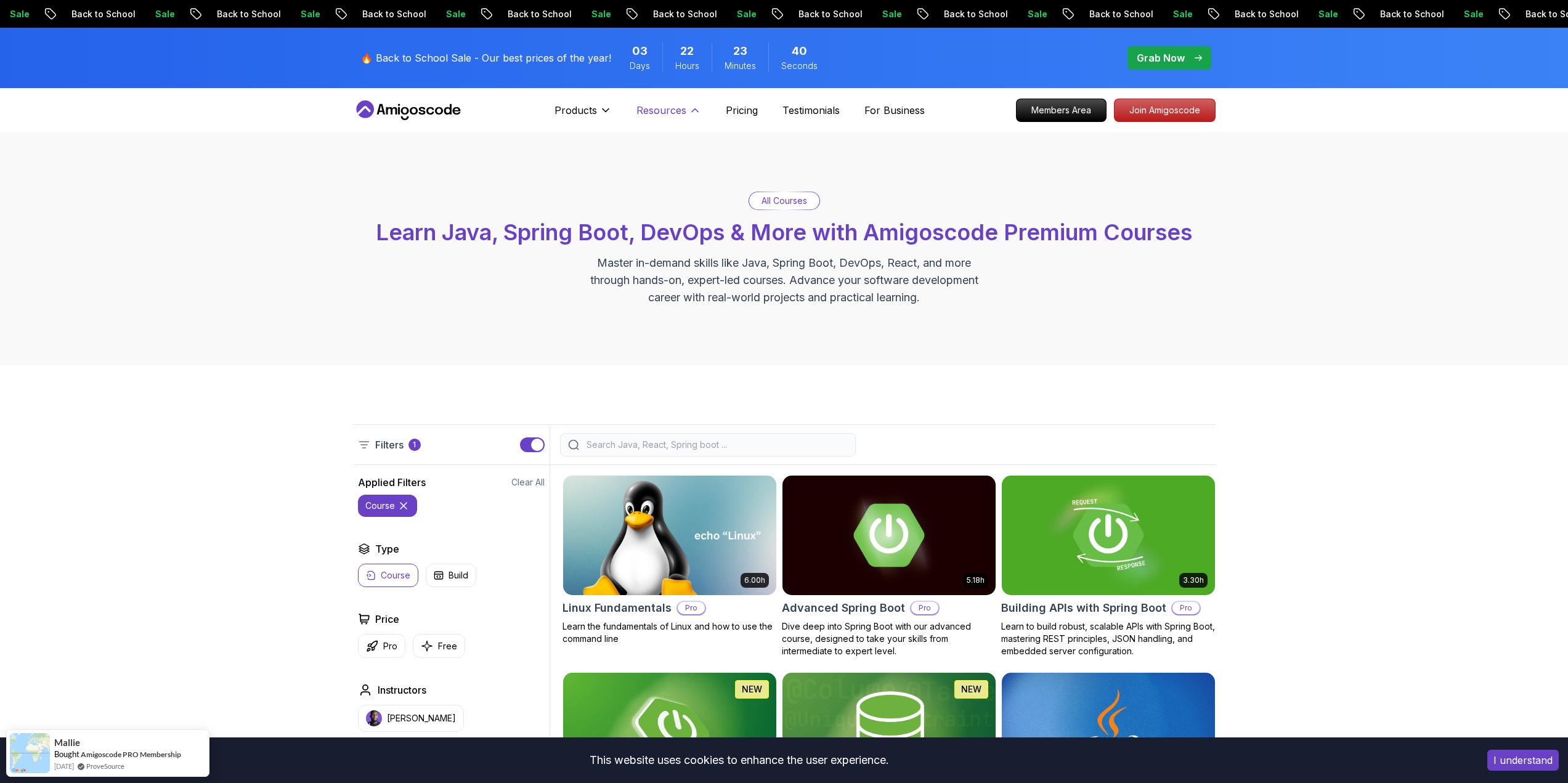
click at [690, 108] on icon at bounding box center [695, 110] width 12 height 12
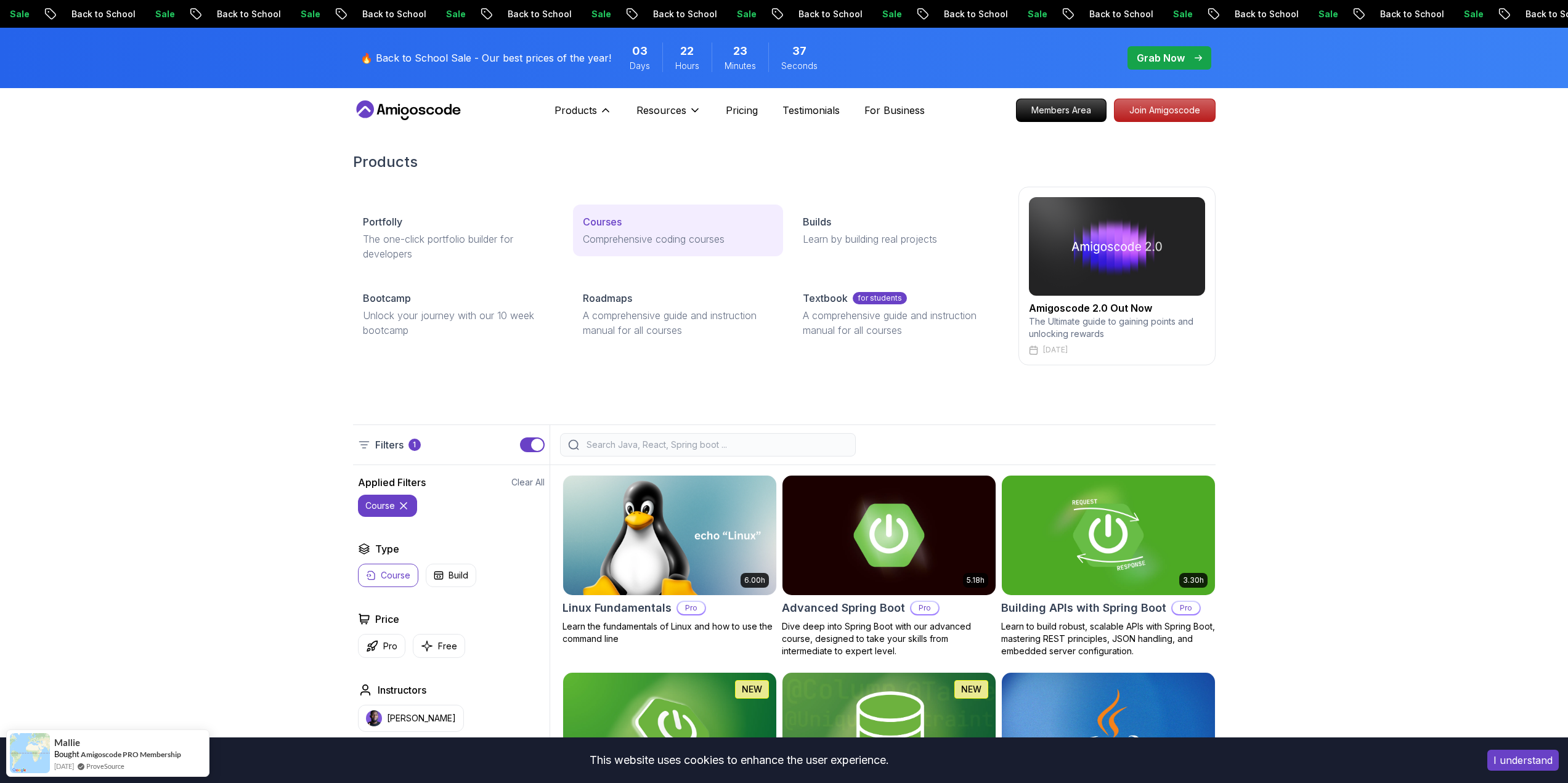
click at [605, 223] on p "Courses" at bounding box center [602, 222] width 39 height 15
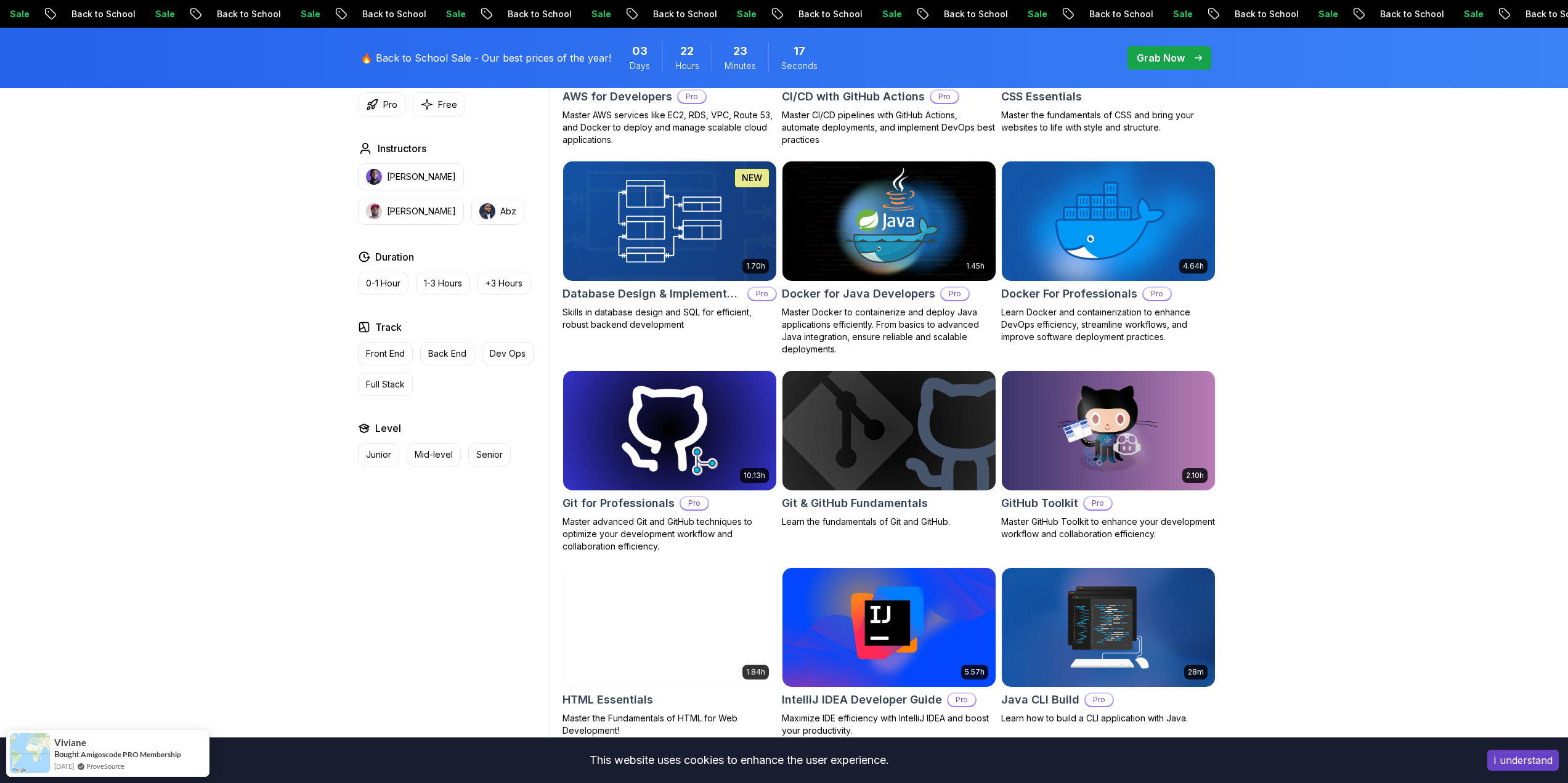
scroll to position [1047, 0]
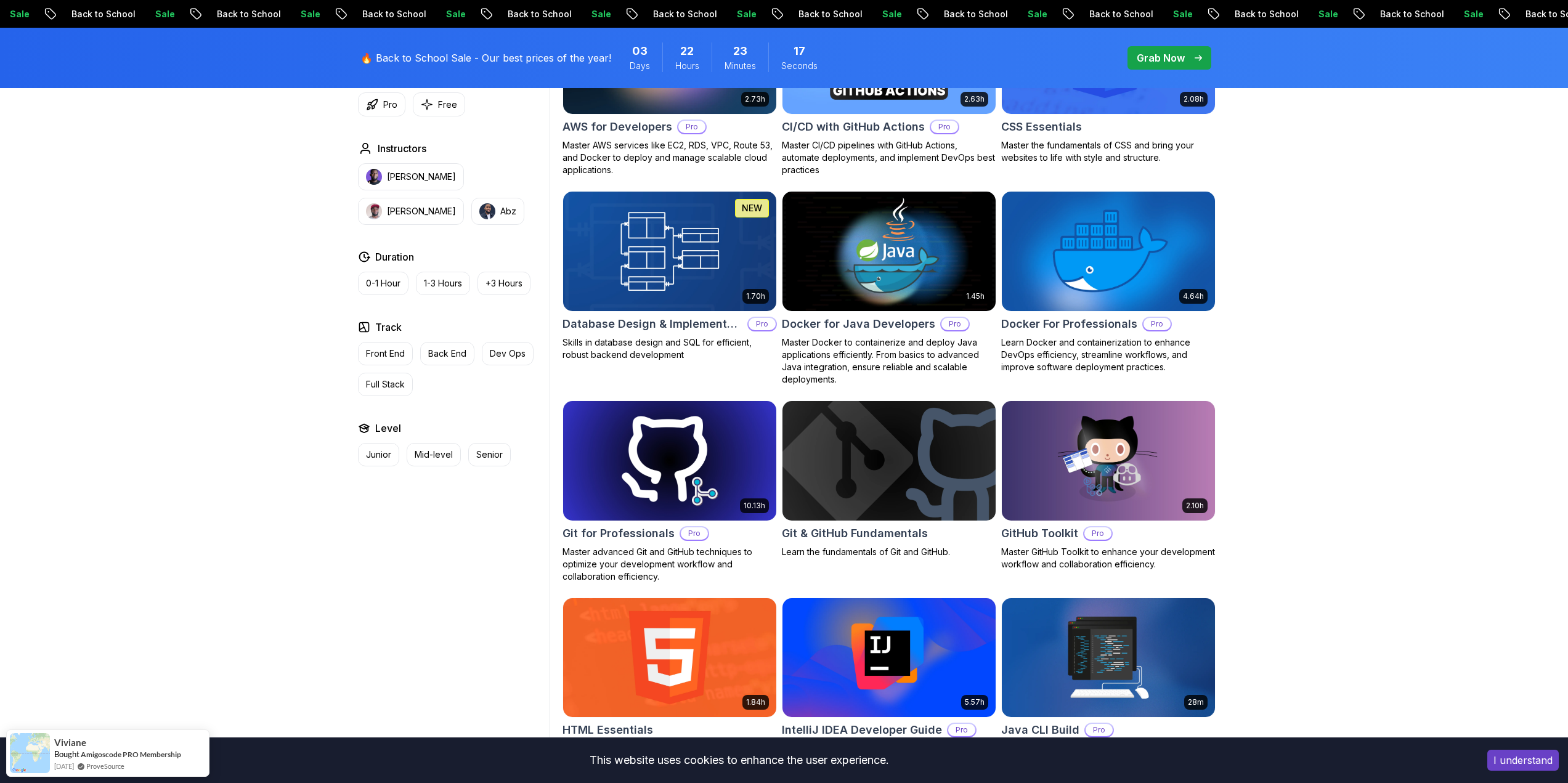
click at [1166, 216] on img at bounding box center [1108, 251] width 224 height 125
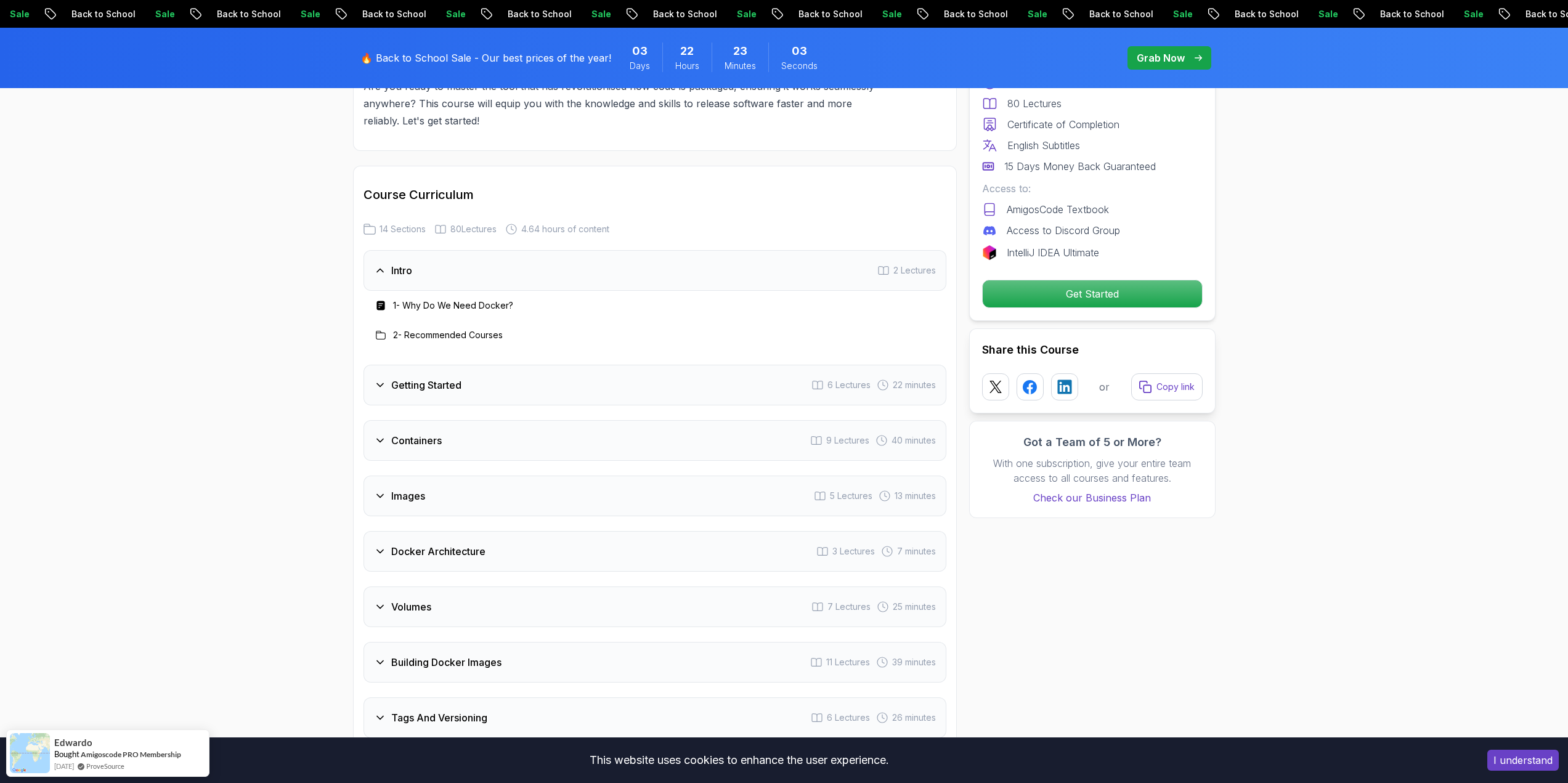
scroll to position [1910, 0]
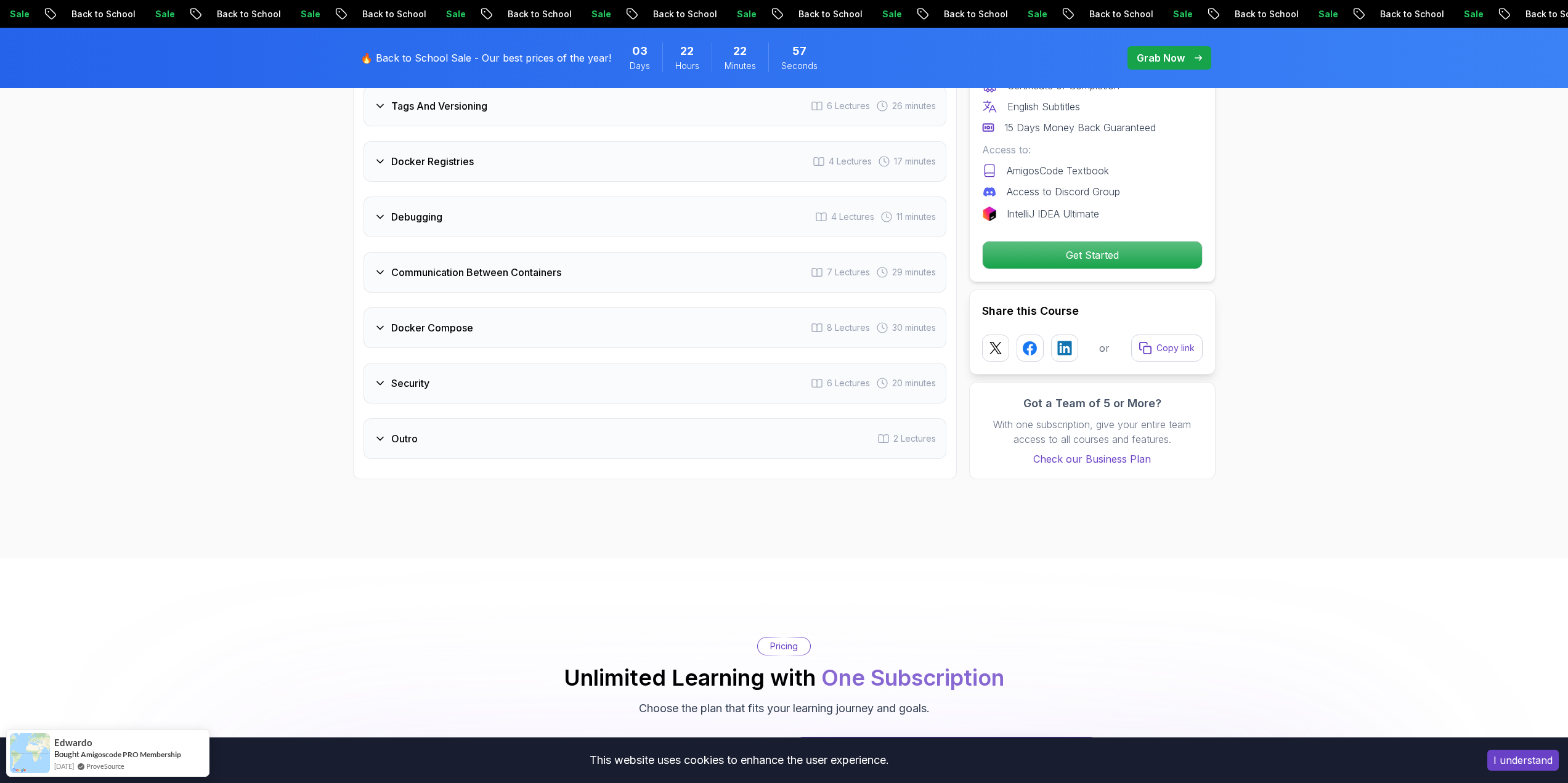
click at [413, 435] on h3 "Outro" at bounding box center [405, 438] width 27 height 15
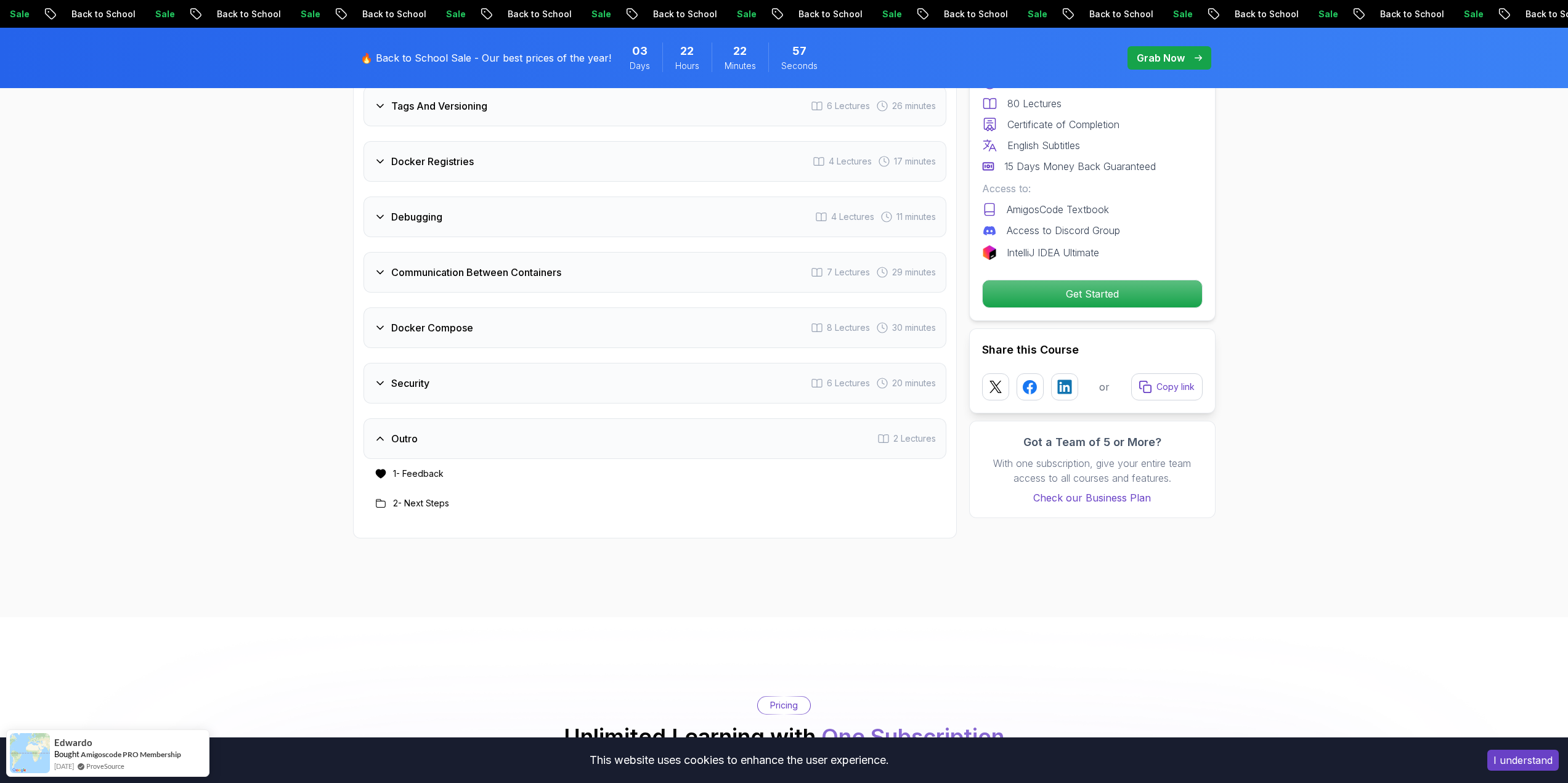
click at [413, 389] on h3 "Security" at bounding box center [410, 383] width 38 height 15
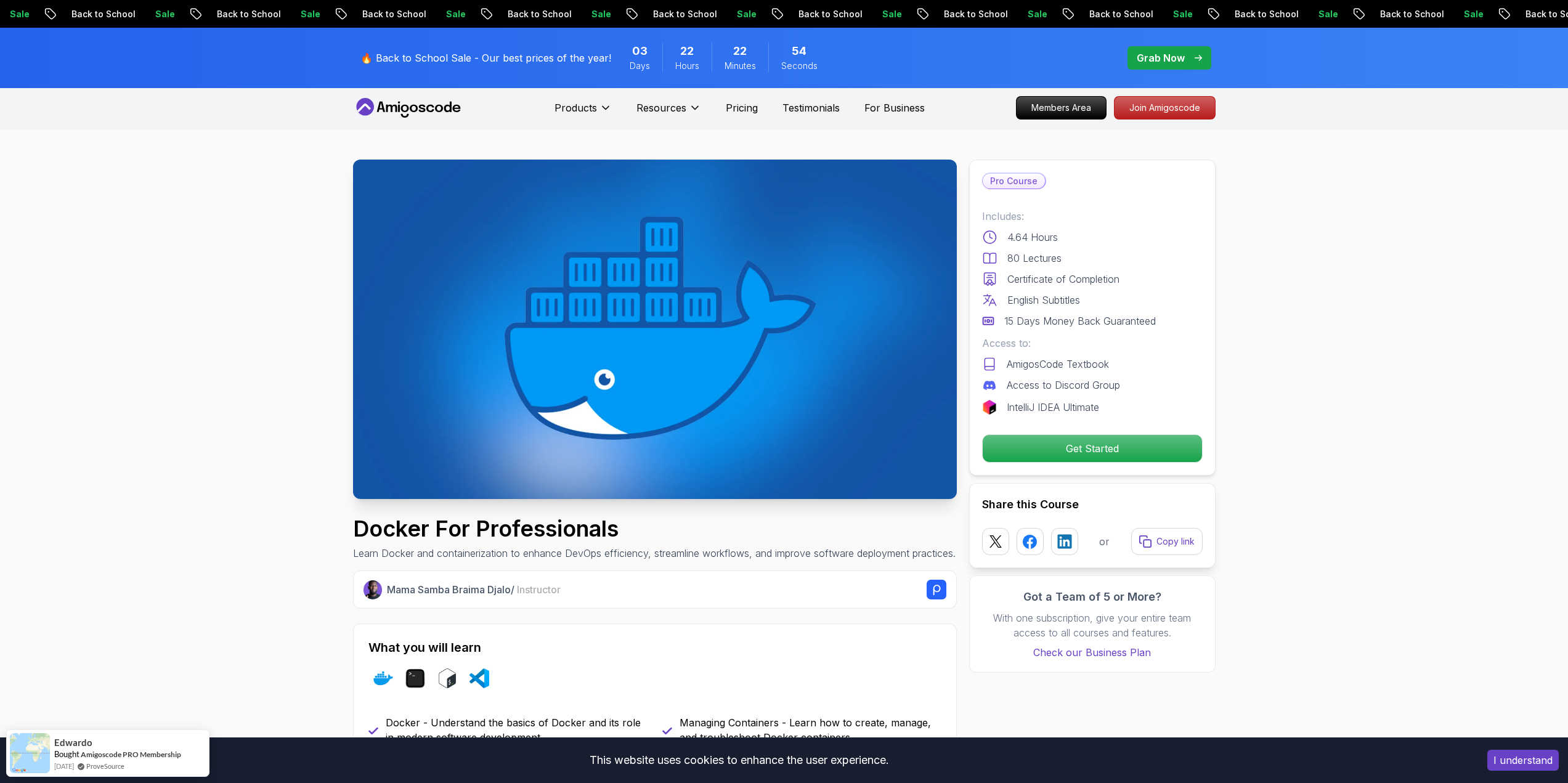
scroll to position [0, 0]
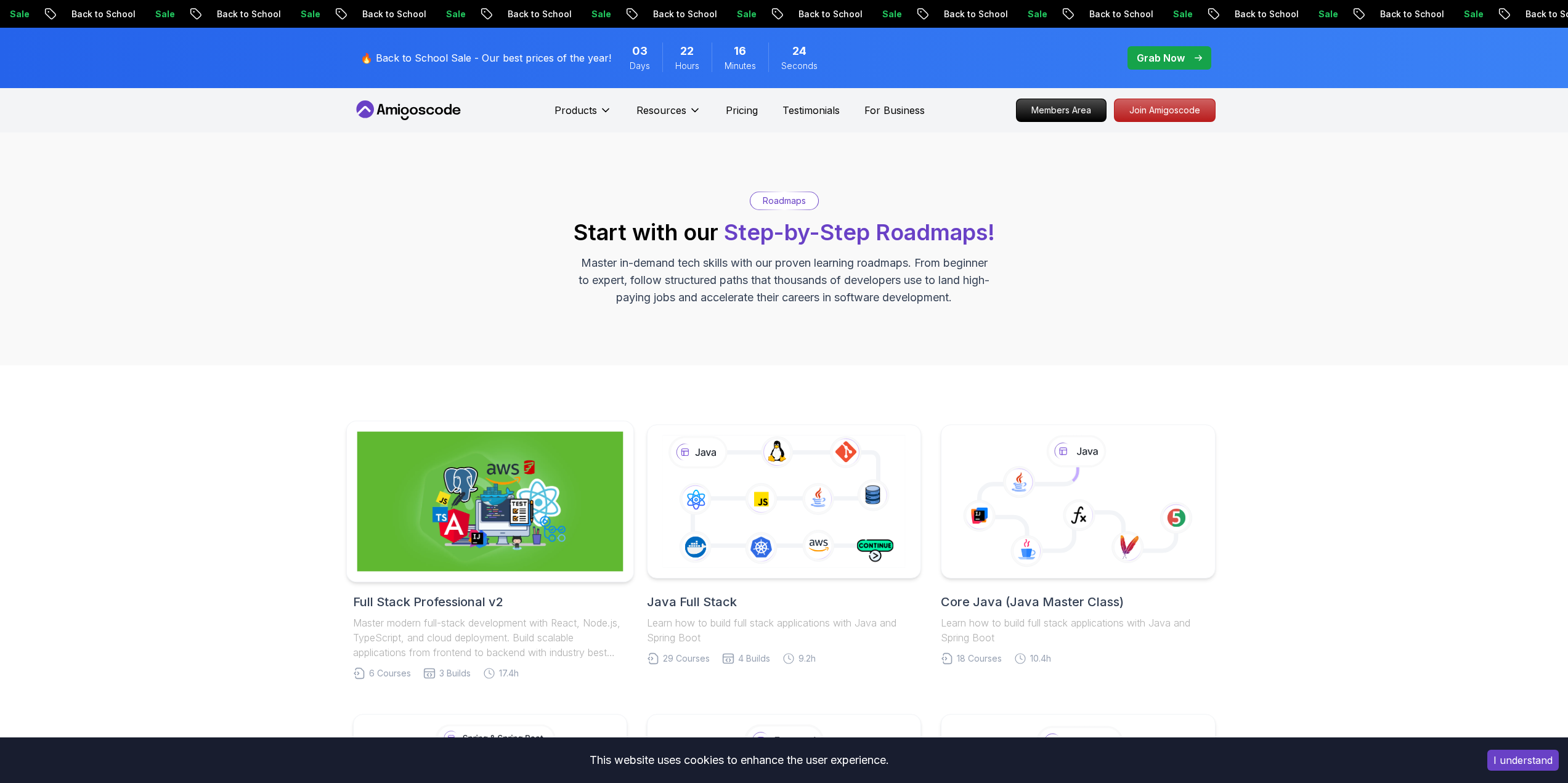
scroll to position [123, 0]
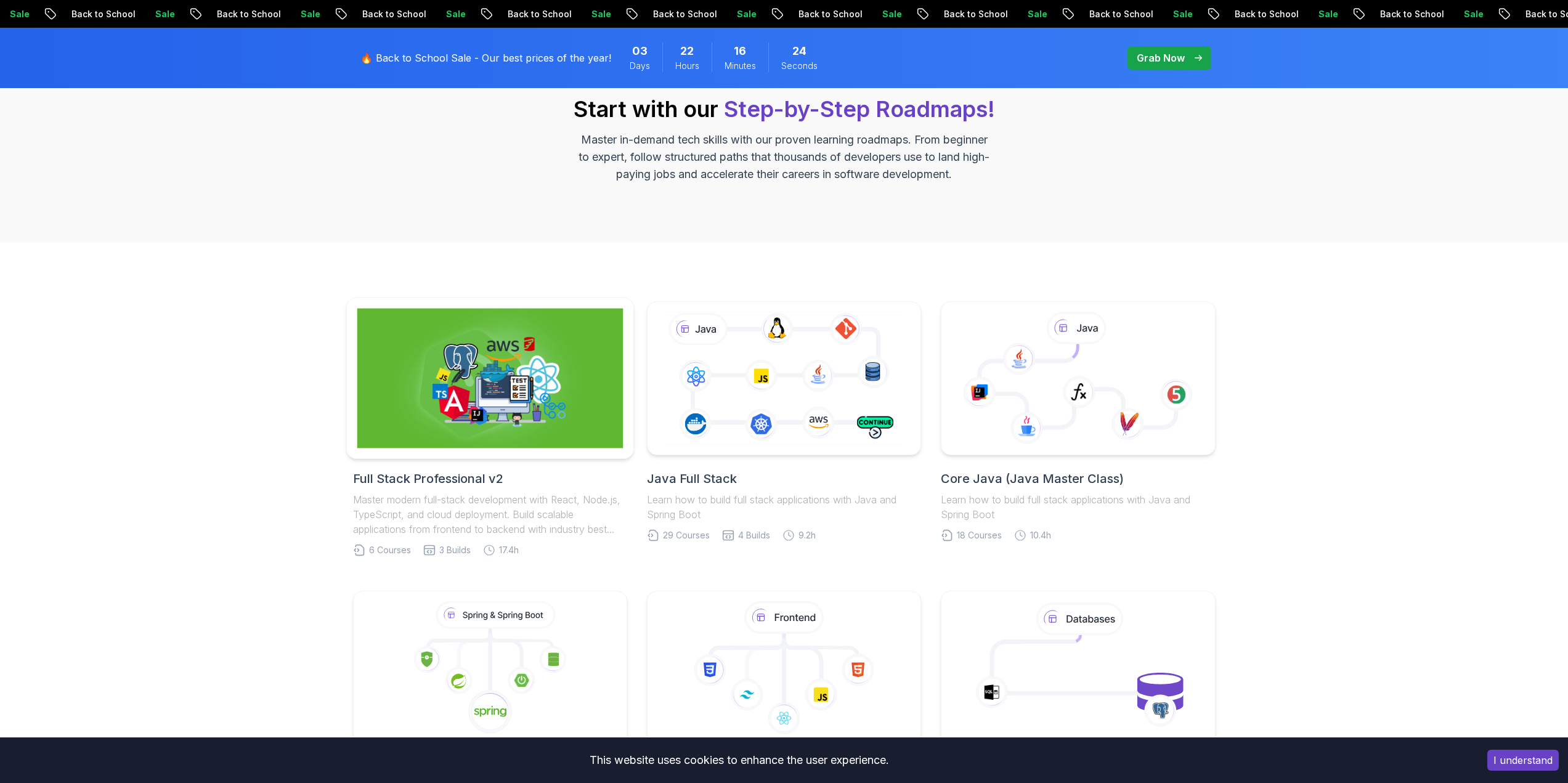
click at [492, 363] on img at bounding box center [489, 378] width 266 height 140
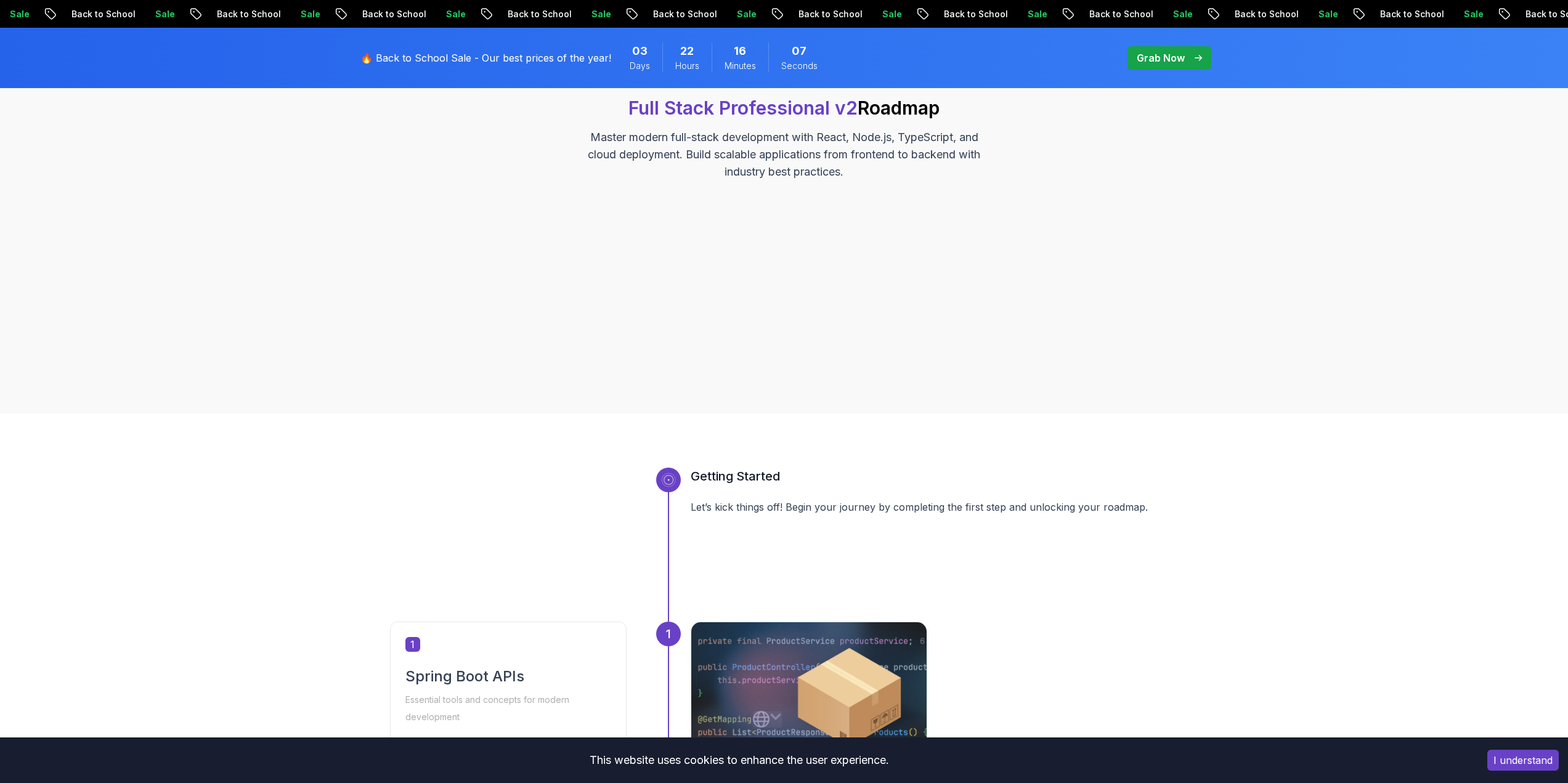
scroll to position [431, 0]
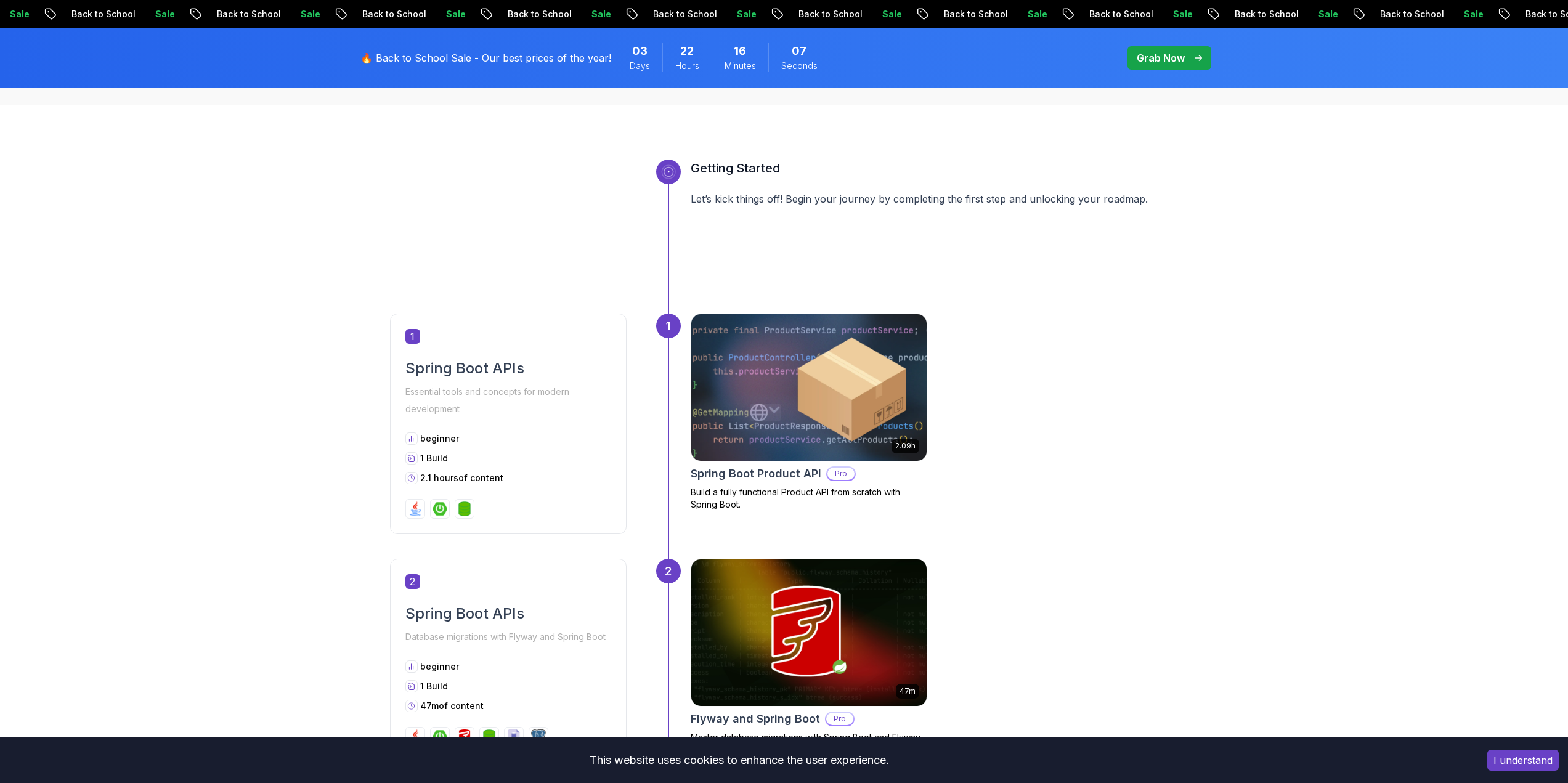
click at [762, 358] on img at bounding box center [808, 387] width 247 height 154
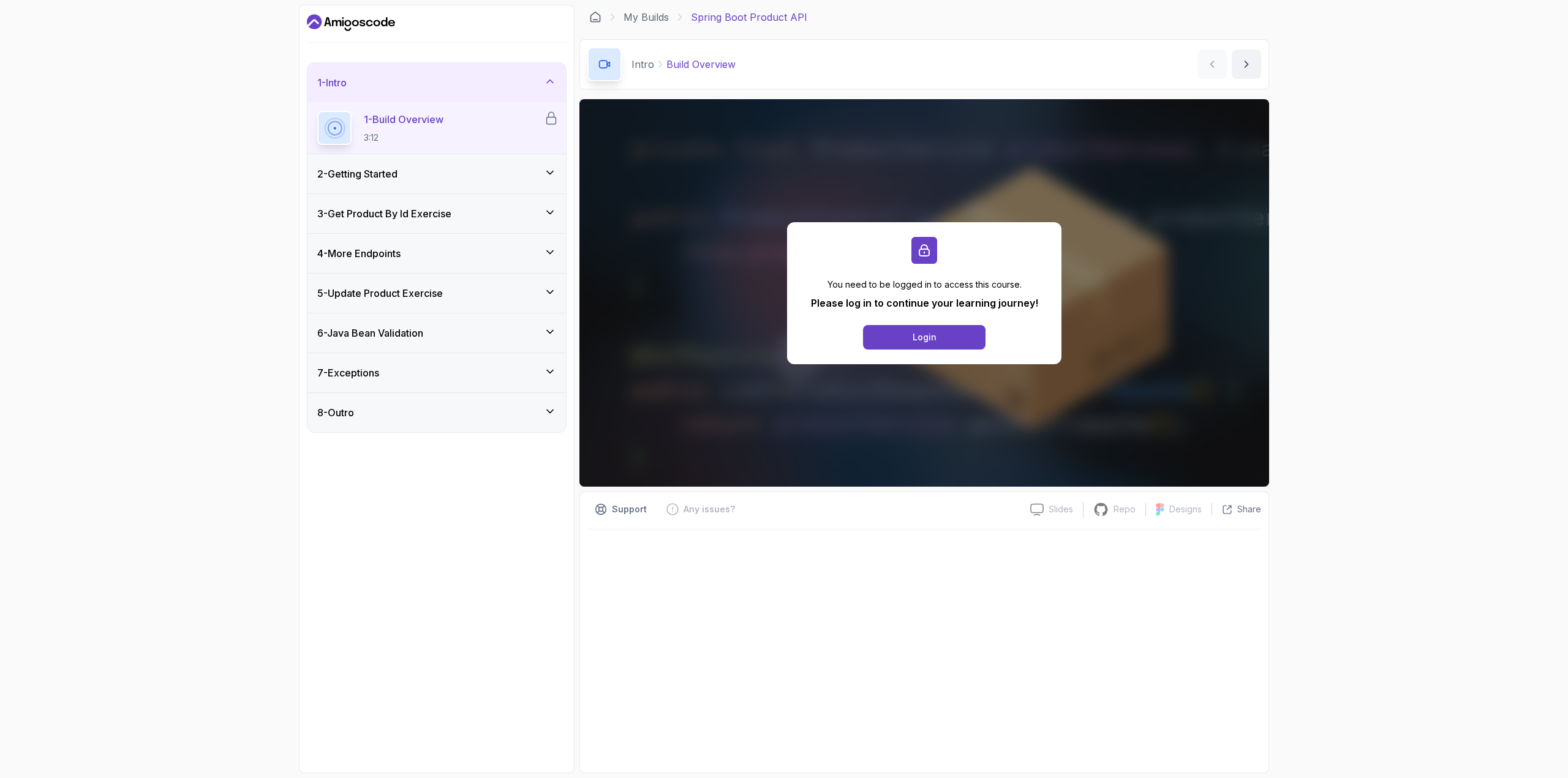
click at [327, 135] on icon at bounding box center [335, 128] width 15 height 15
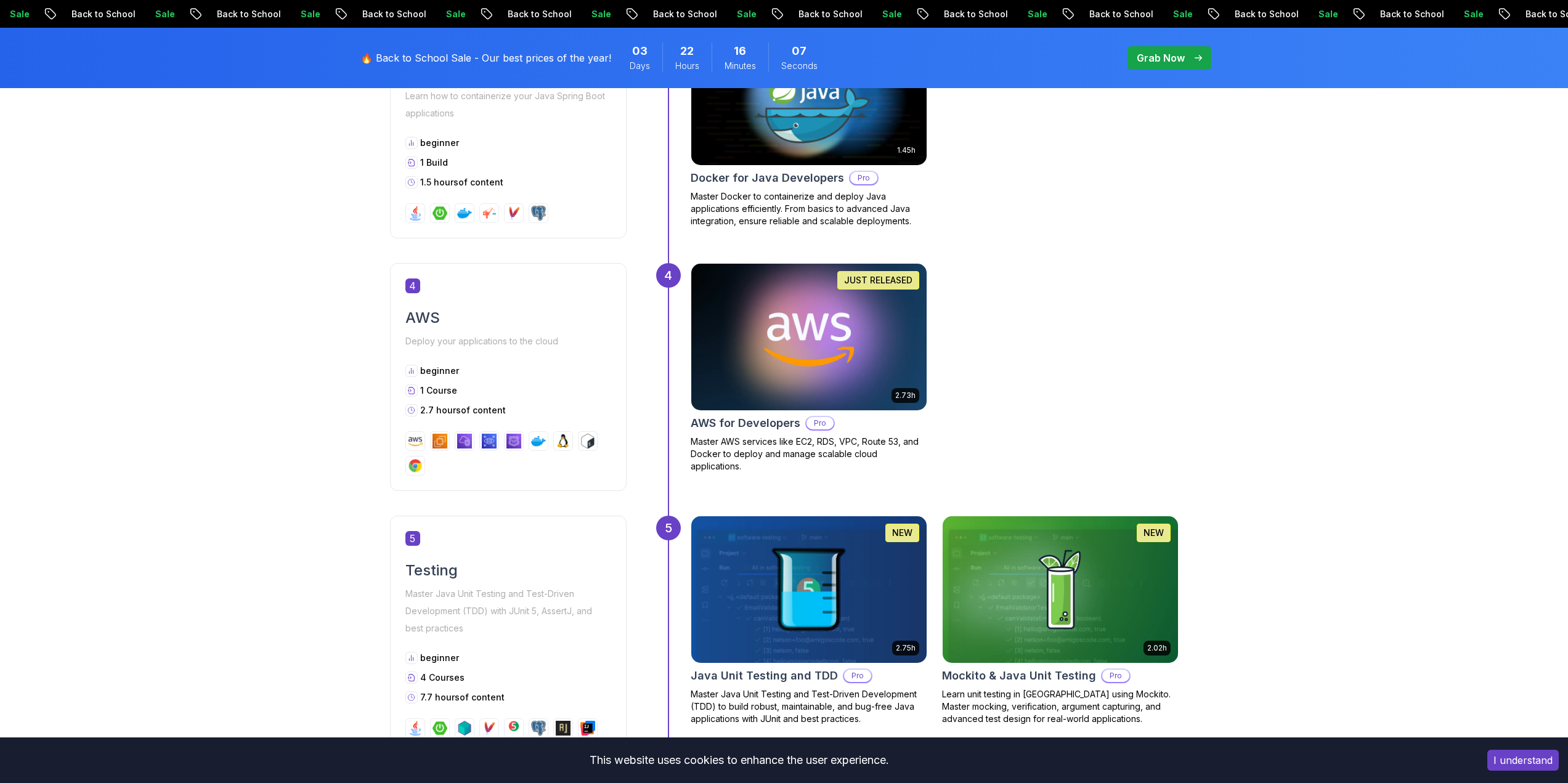
scroll to position [493, 0]
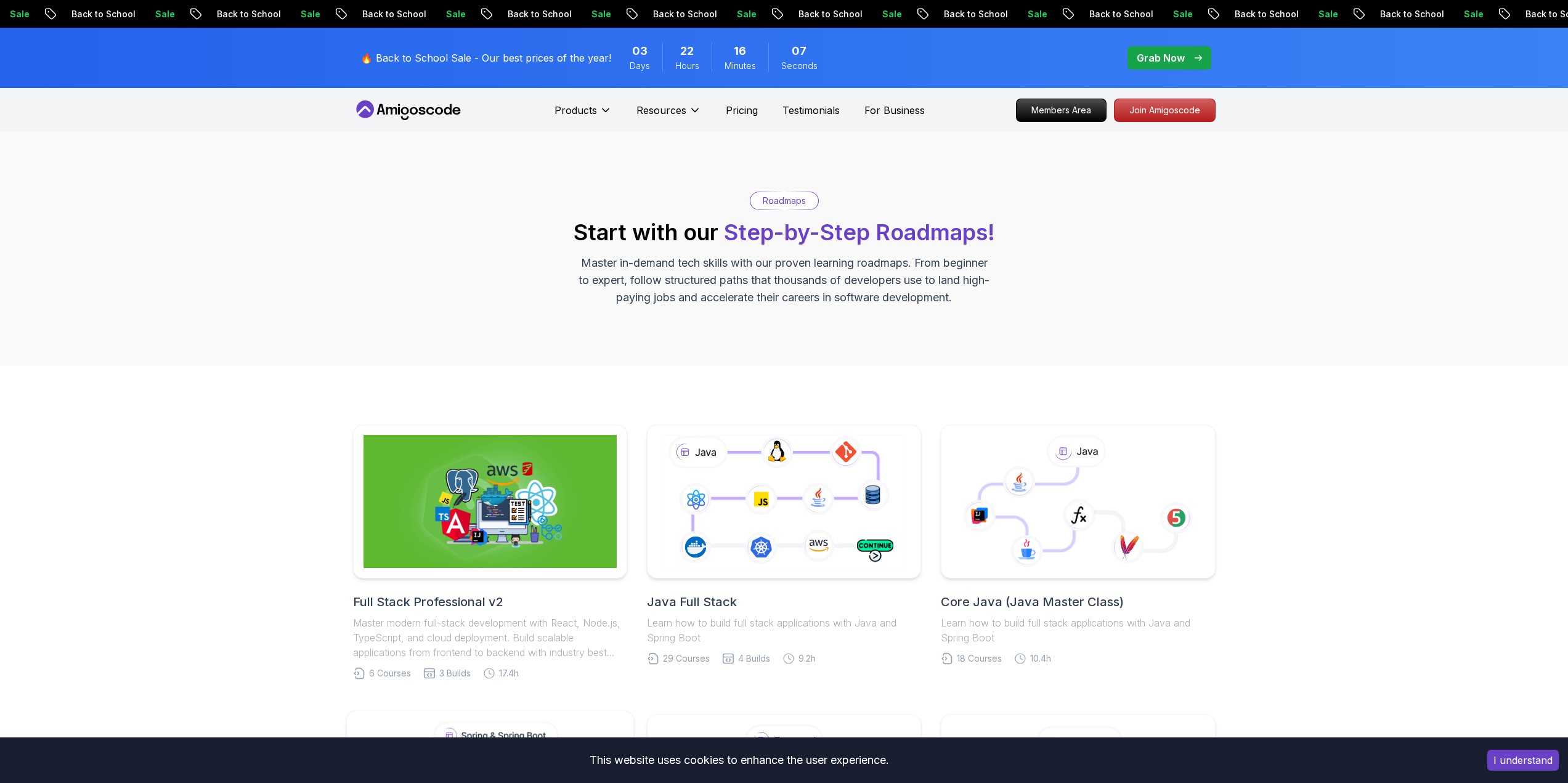
scroll to position [369, 0]
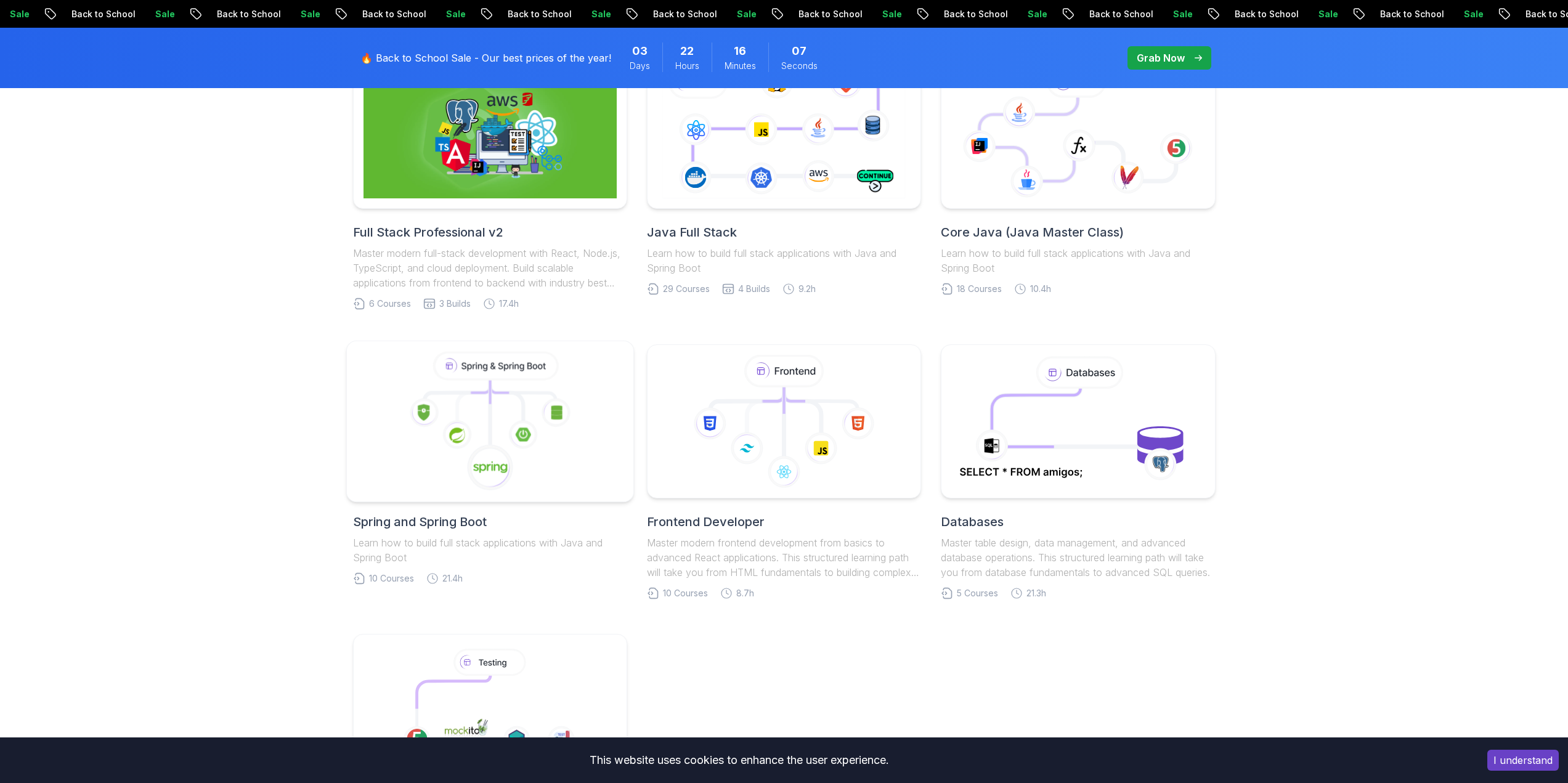
click at [522, 402] on icon at bounding box center [506, 404] width 33 height 36
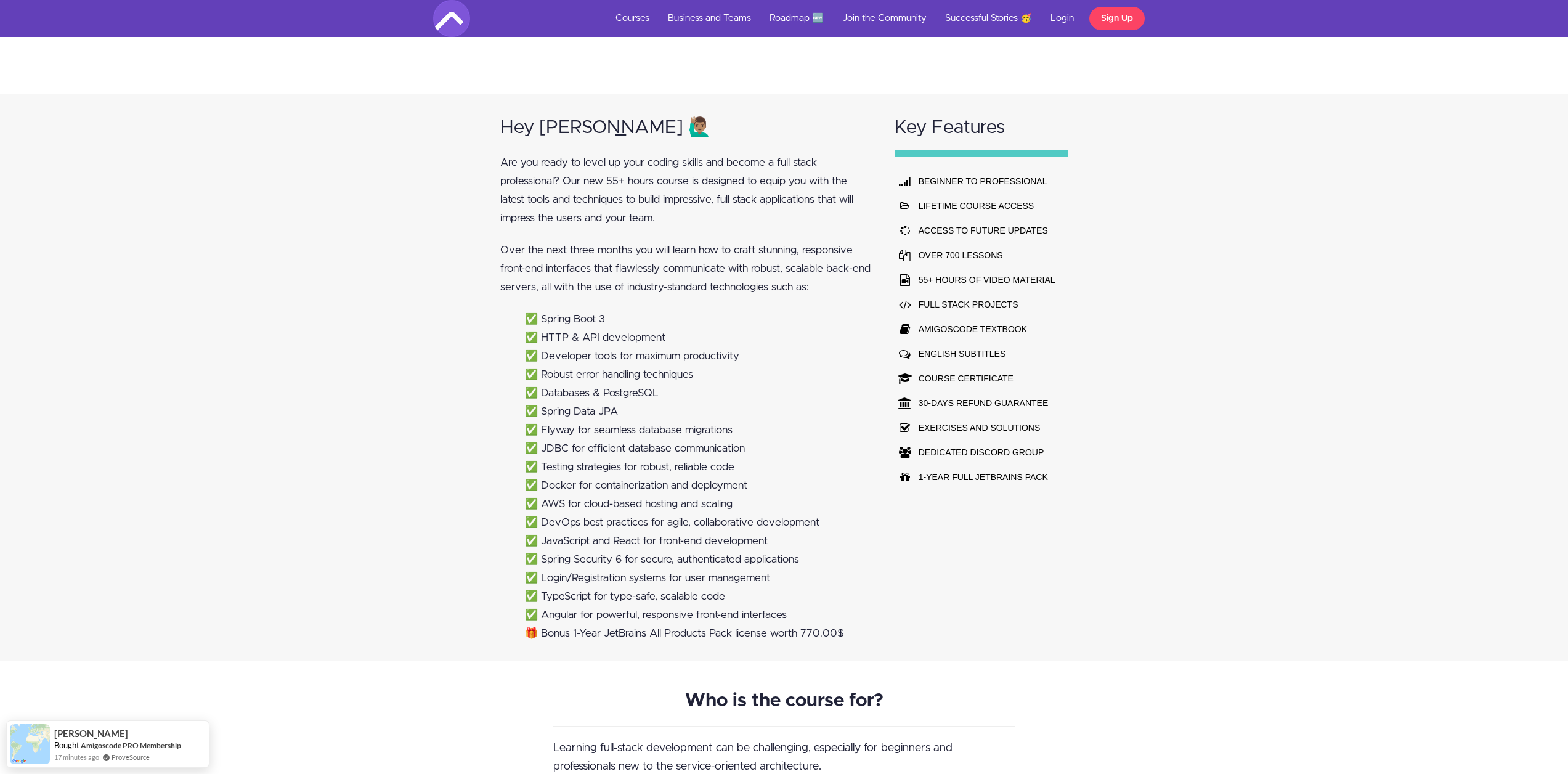
scroll to position [986, 0]
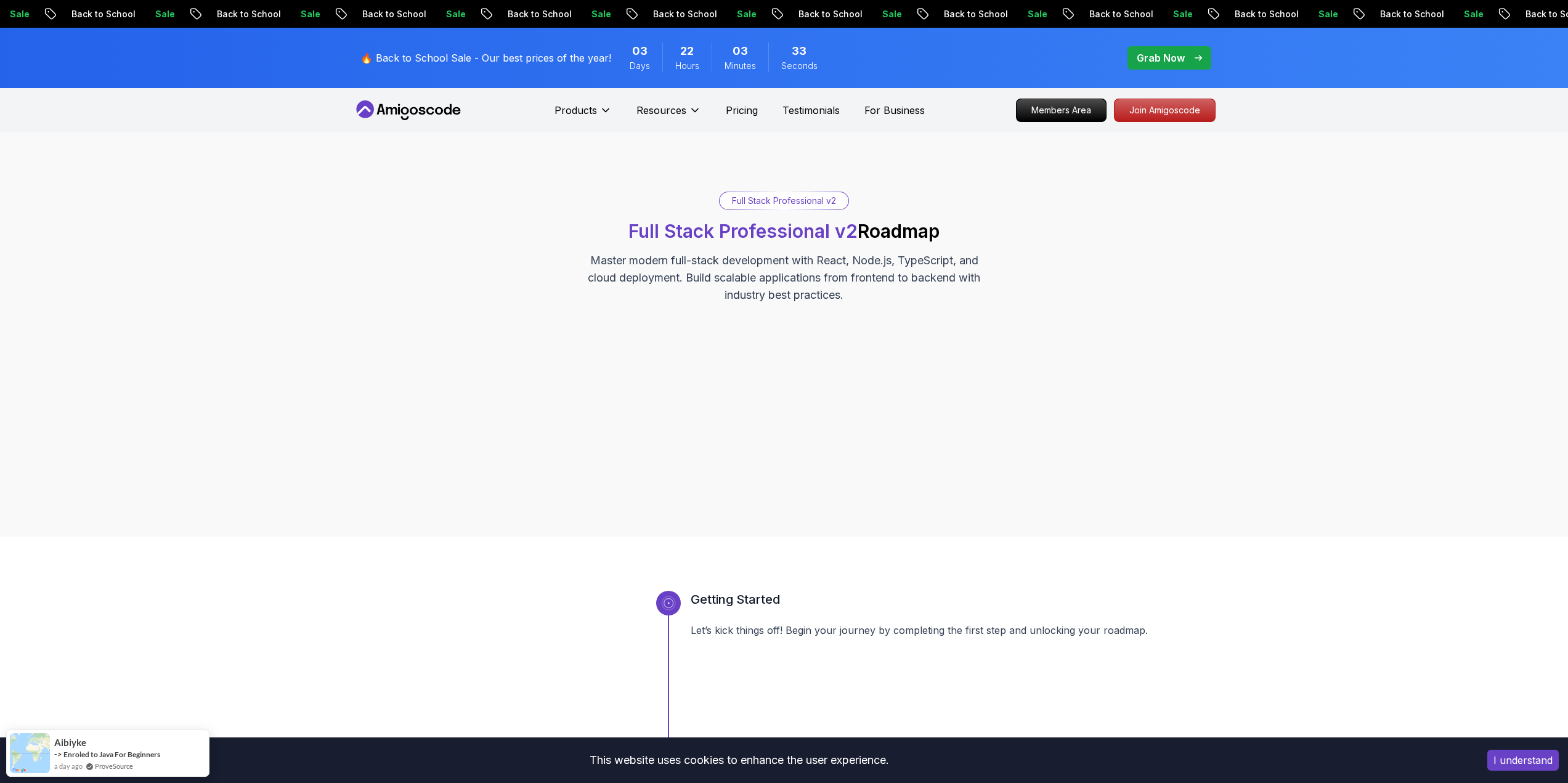
scroll to position [431, 0]
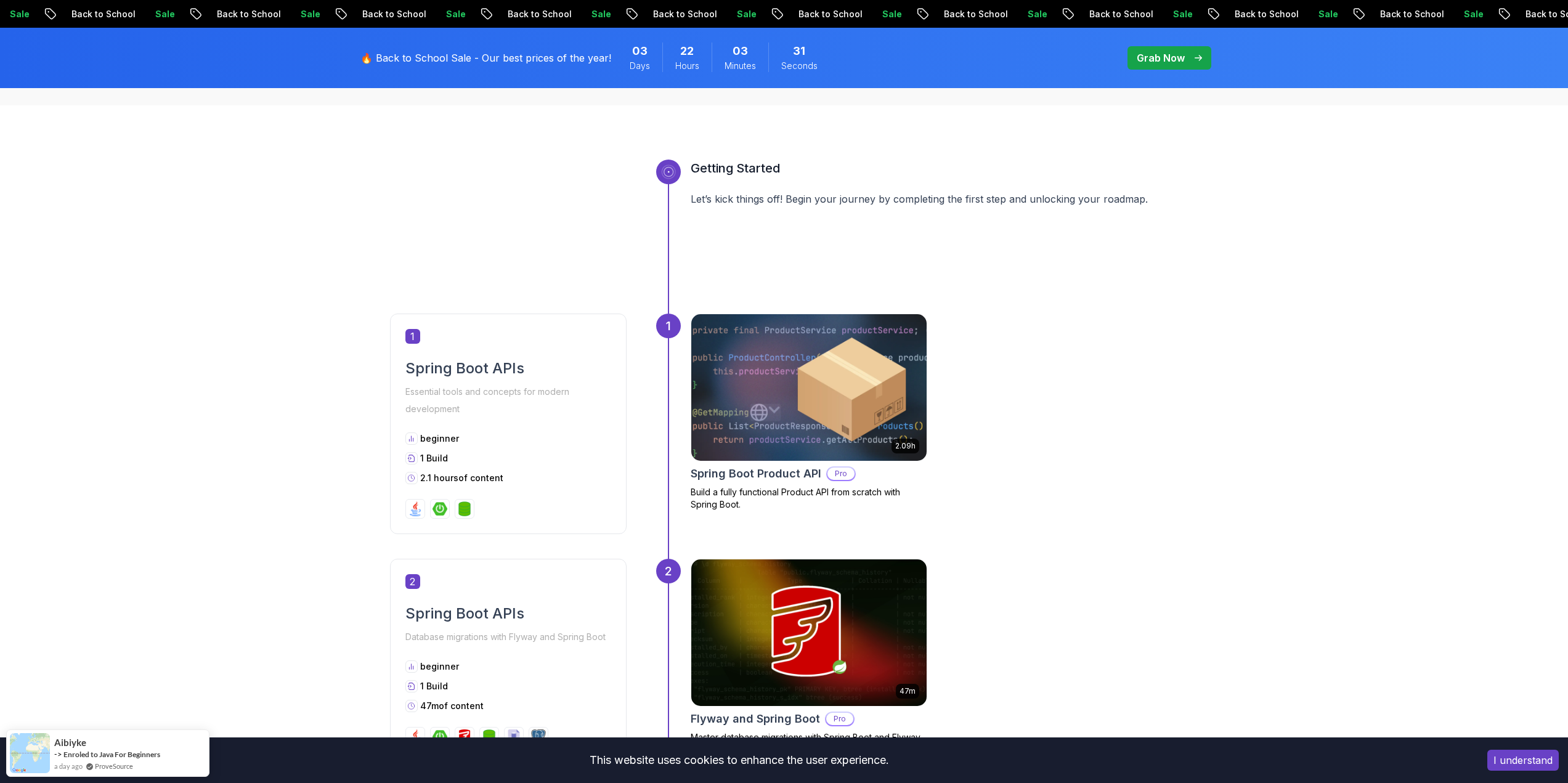
click at [849, 346] on img at bounding box center [808, 387] width 247 height 154
